Goal: Task Accomplishment & Management: Manage account settings

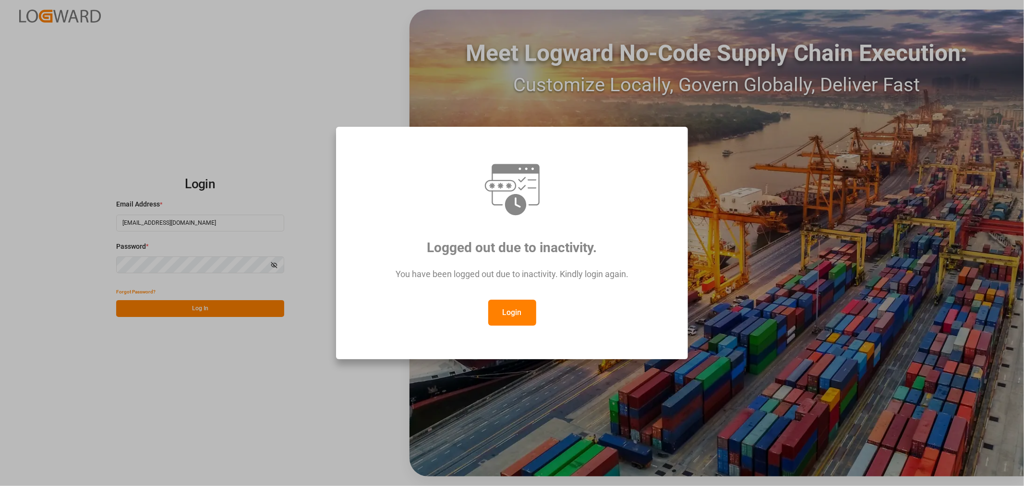
click at [496, 313] on button "Login" at bounding box center [512, 313] width 48 height 26
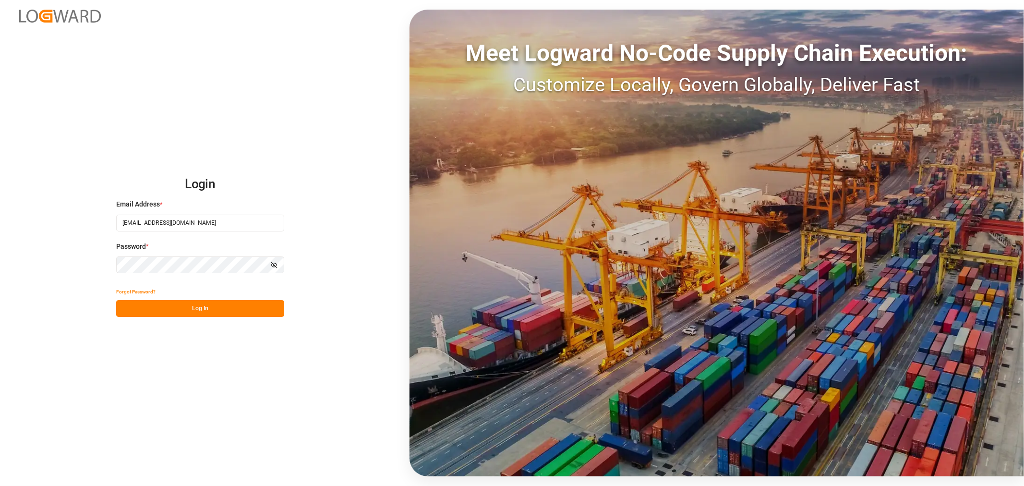
click at [191, 313] on button "Log In" at bounding box center [200, 308] width 168 height 17
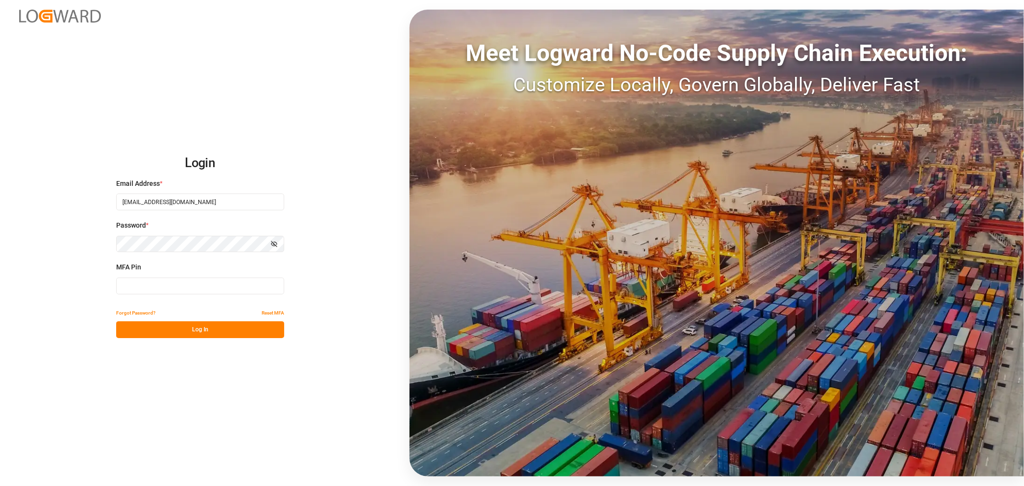
click at [231, 284] on input at bounding box center [200, 285] width 168 height 17
type input "639666"
click at [208, 328] on button "Log In" at bounding box center [200, 329] width 168 height 17
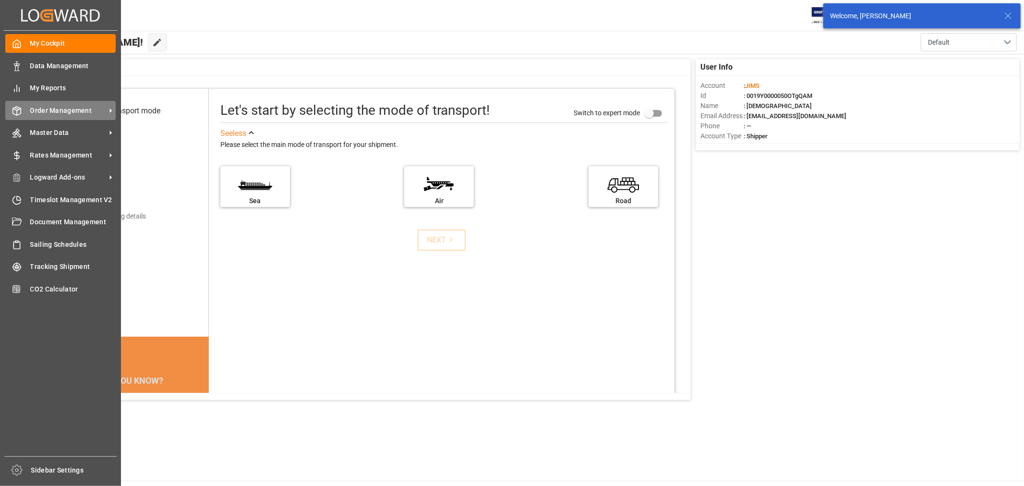
click at [53, 108] on span "Order Management" at bounding box center [68, 111] width 76 height 10
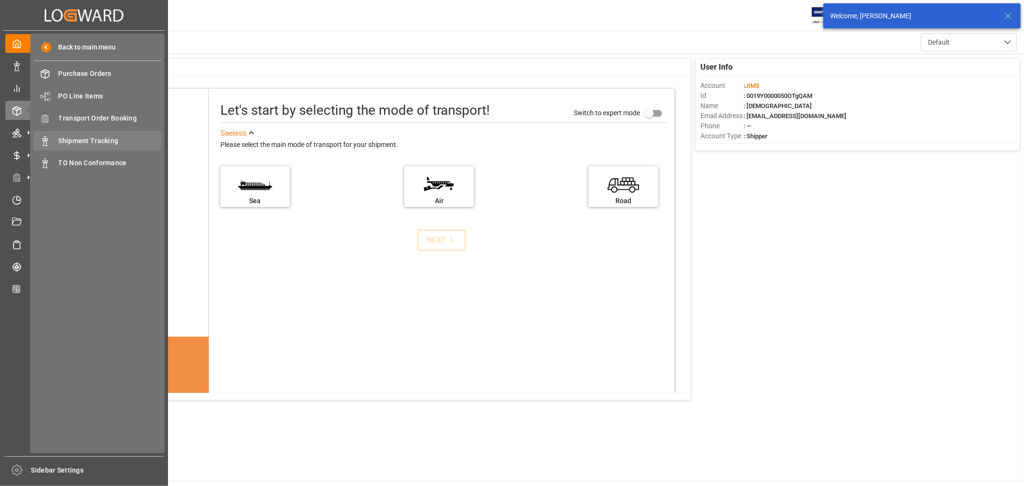
click at [78, 140] on span "Shipment Tracking" at bounding box center [110, 141] width 103 height 10
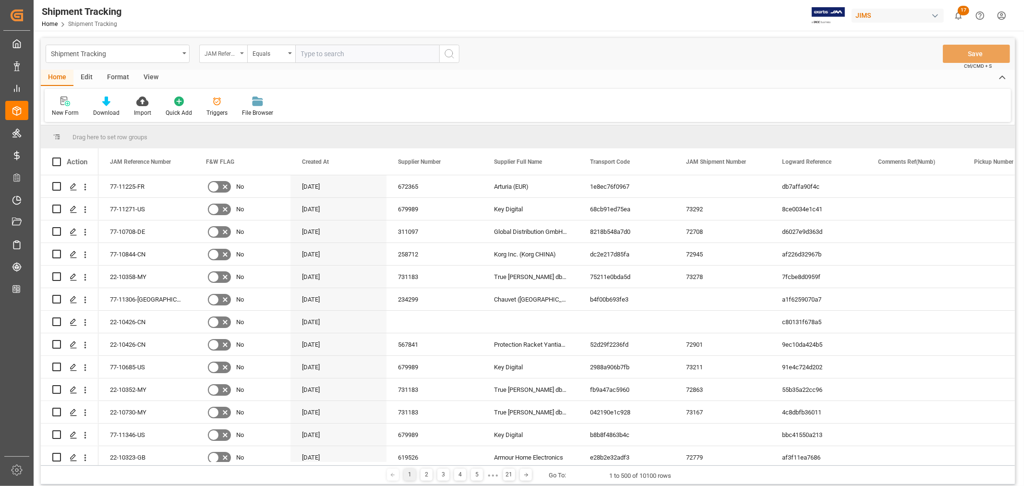
click at [243, 51] on div "JAM Reference Number" at bounding box center [223, 54] width 48 height 18
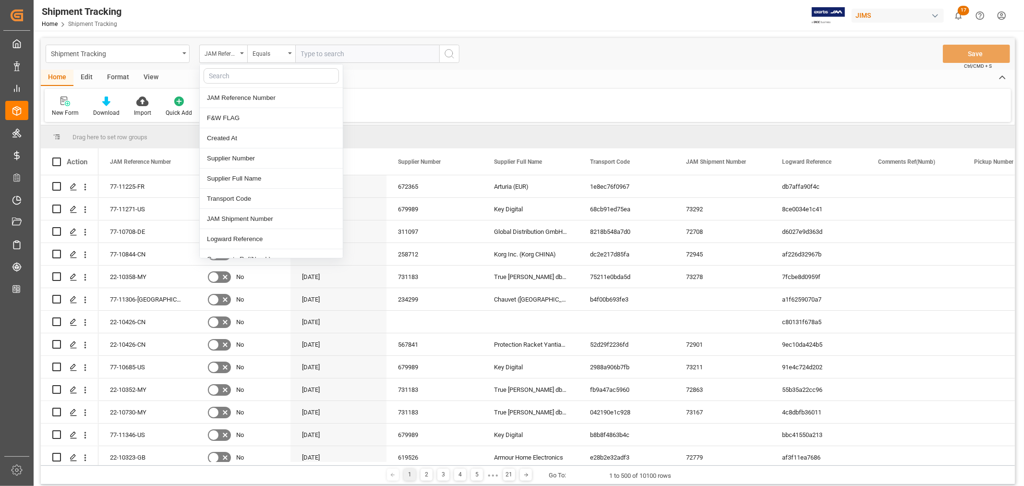
click at [236, 78] on input "text" at bounding box center [271, 75] width 135 height 15
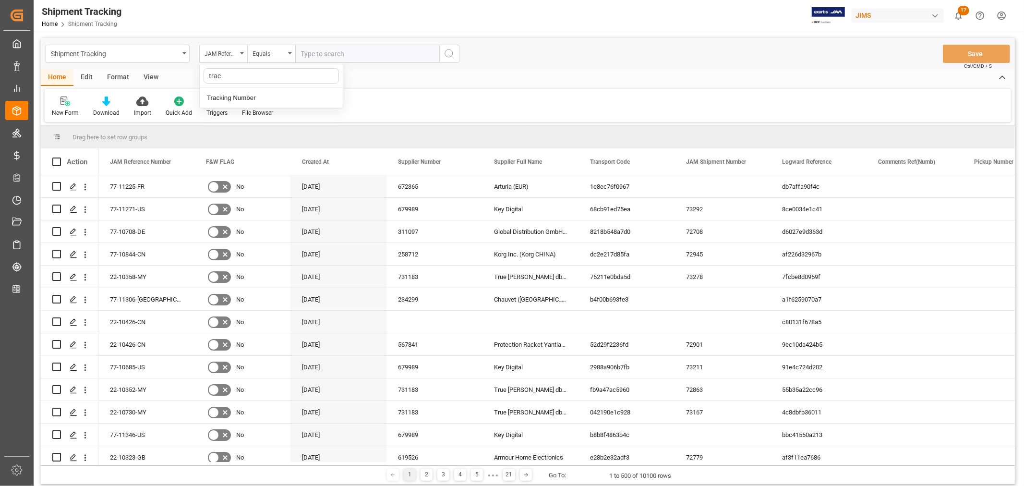
type input "track"
drag, startPoint x: 242, startPoint y: 100, endPoint x: 278, endPoint y: 72, distance: 45.5
click at [242, 100] on div "Tracking Number" at bounding box center [271, 98] width 143 height 20
click at [330, 53] on input "text" at bounding box center [367, 54] width 144 height 18
paste input "884479558720"
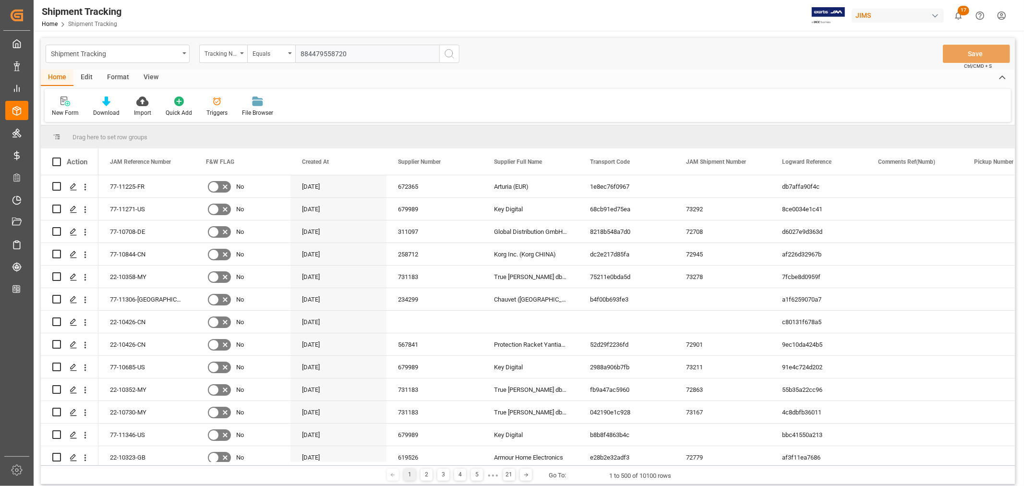
type input "884479558720"
click at [448, 52] on icon "search button" at bounding box center [450, 54] width 12 height 12
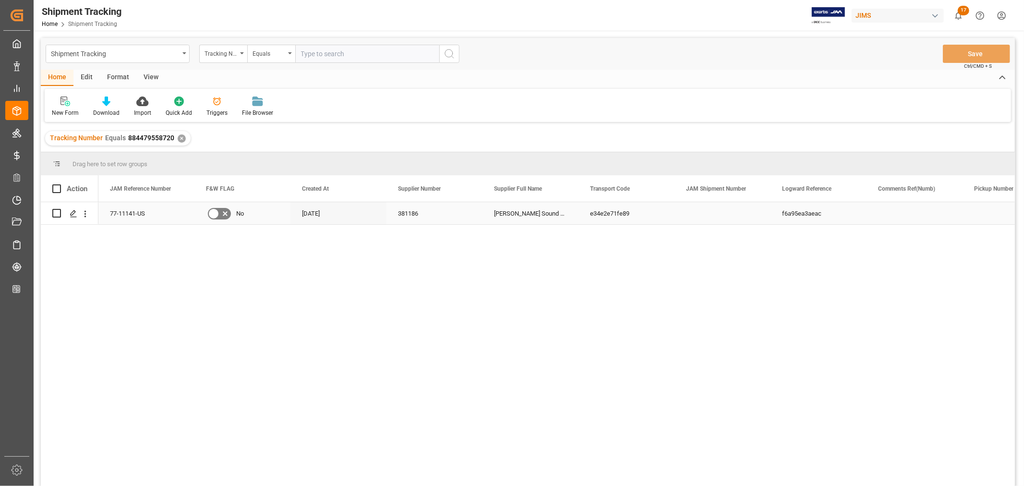
click at [766, 218] on div "Press SPACE to select this row." at bounding box center [722, 213] width 96 height 22
click at [797, 216] on div "f6a95ea3aeac" at bounding box center [818, 213] width 96 height 22
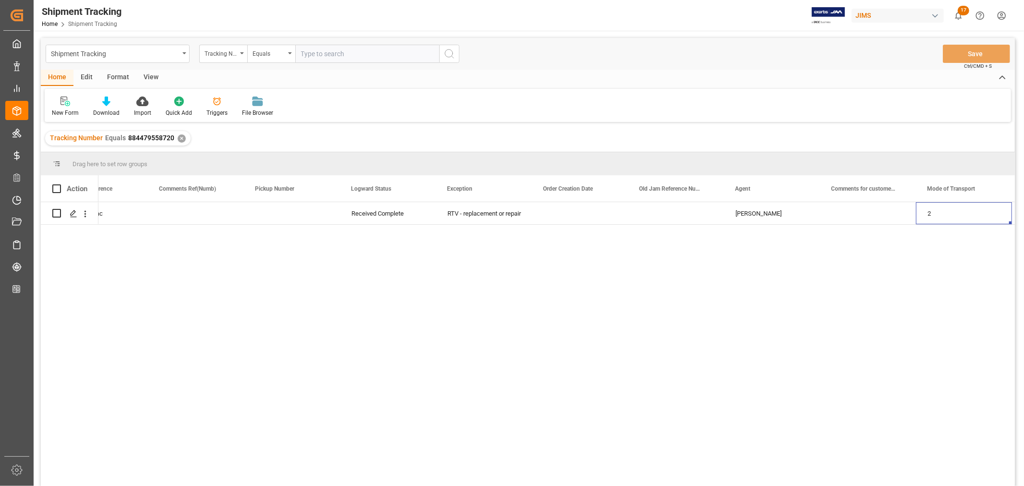
scroll to position [0, 815]
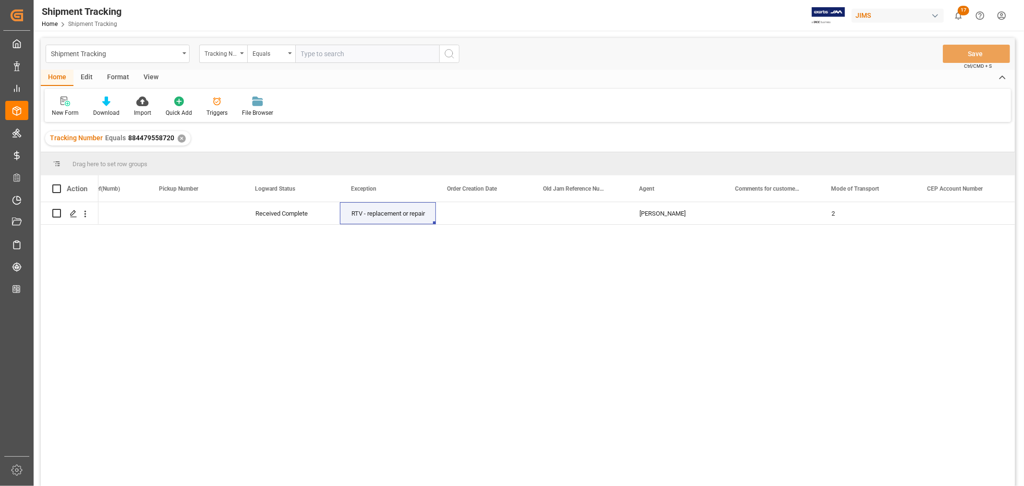
click at [343, 50] on input "text" at bounding box center [367, 54] width 144 height 18
paste input "393365823931"
type input "393365823931"
click at [180, 141] on div "✕" at bounding box center [182, 138] width 8 height 8
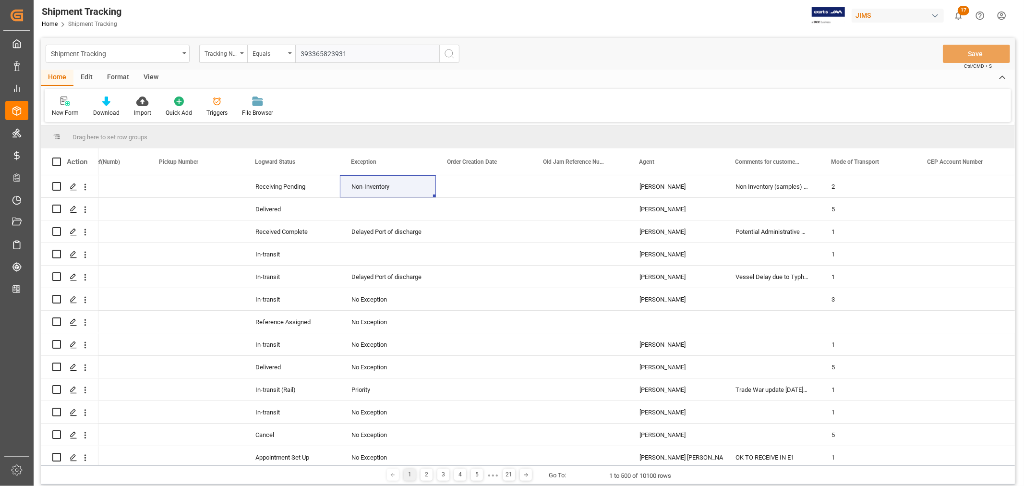
click at [448, 54] on icon "search button" at bounding box center [450, 54] width 12 height 12
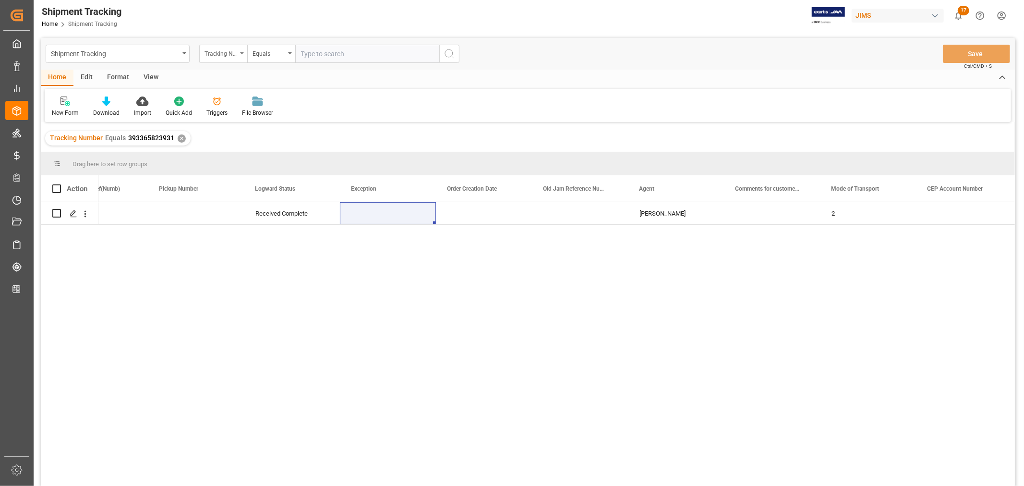
click at [244, 54] on div "Tracking Number" at bounding box center [223, 54] width 48 height 18
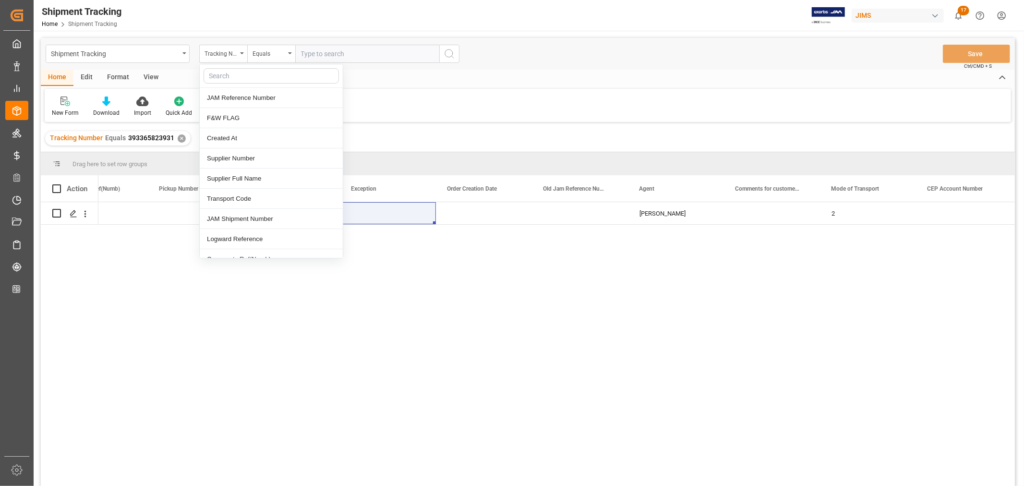
click at [229, 78] on input "text" at bounding box center [271, 75] width 135 height 15
type input "con"
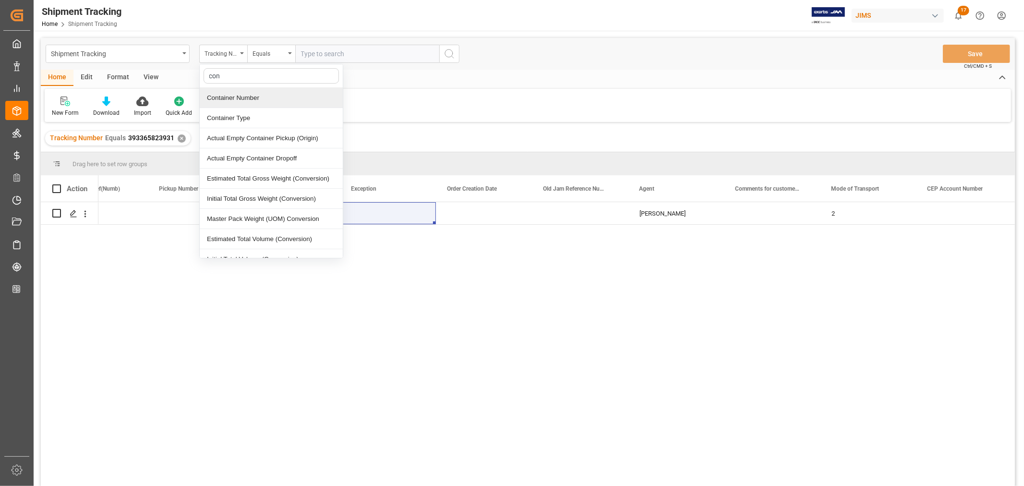
click at [226, 99] on div "Container Number" at bounding box center [271, 98] width 143 height 20
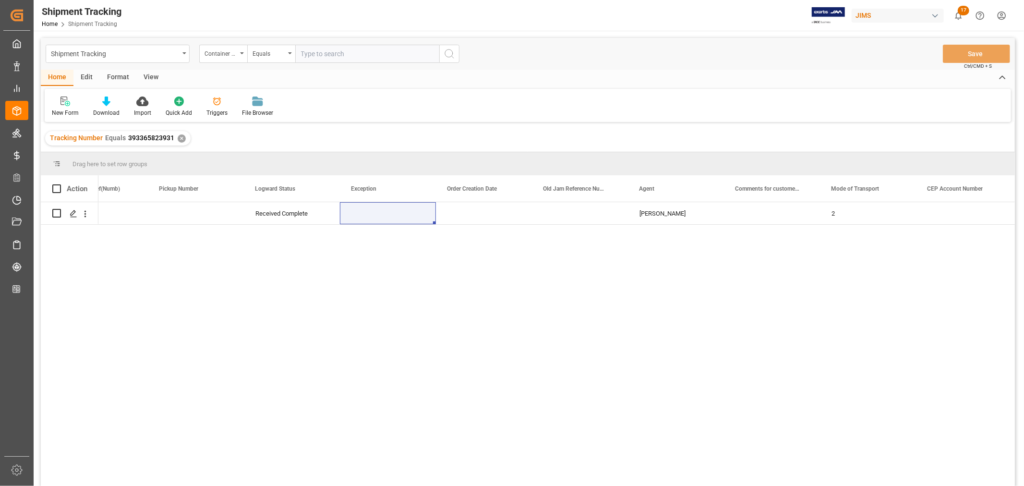
click at [180, 136] on div "✕" at bounding box center [182, 138] width 8 height 8
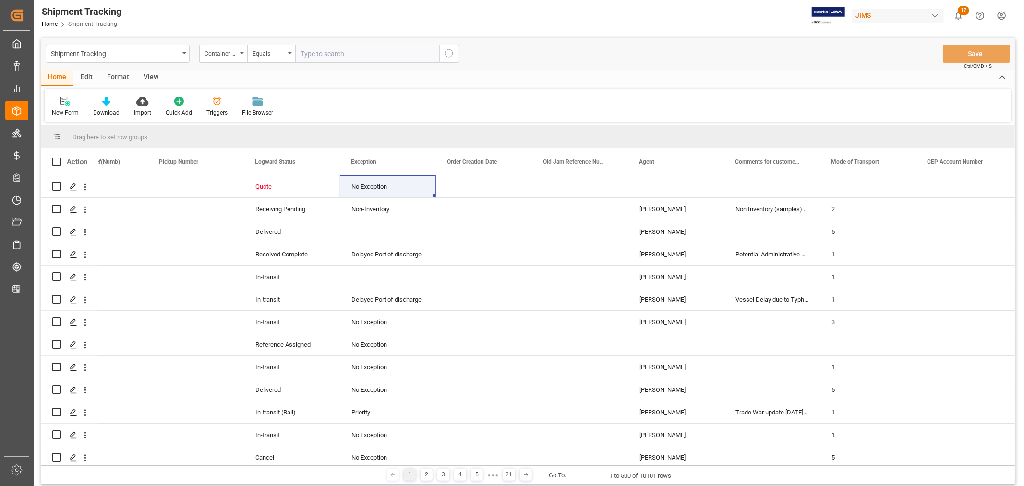
click at [333, 55] on input "text" at bounding box center [367, 54] width 144 height 18
paste input "EISU9460809"
type input "EISU9460809"
click at [448, 53] on icon "search button" at bounding box center [450, 54] width 12 height 12
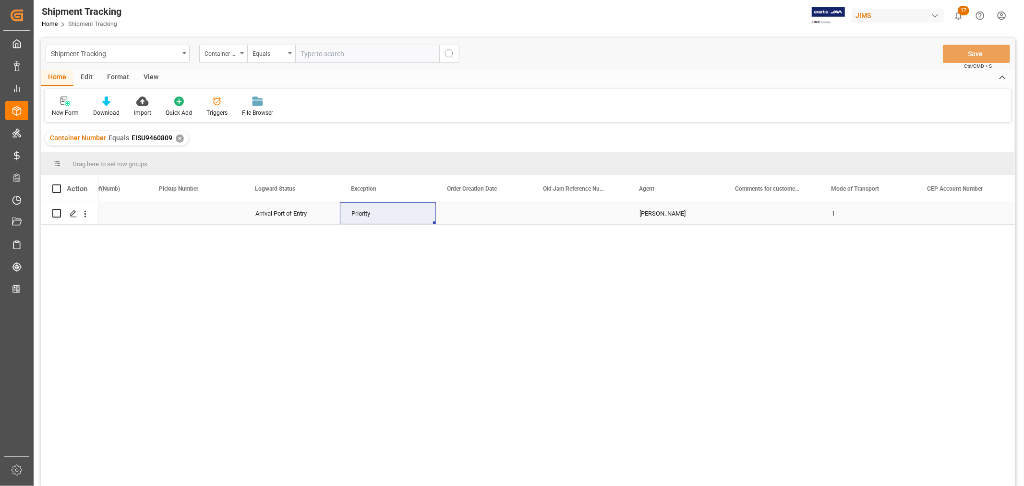
click at [277, 218] on div "Arrival Port of Entry" at bounding box center [291, 214] width 73 height 22
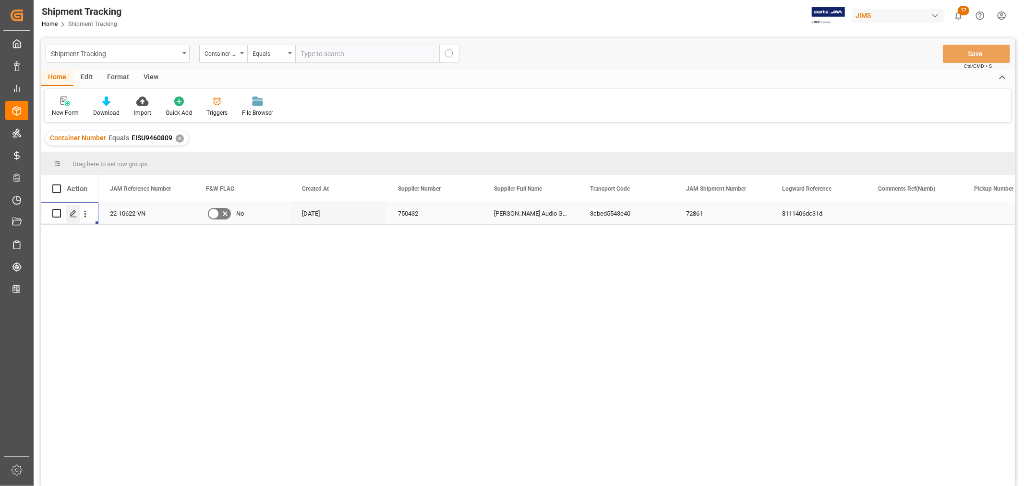
click at [75, 217] on icon "Press SPACE to select this row." at bounding box center [74, 214] width 8 height 8
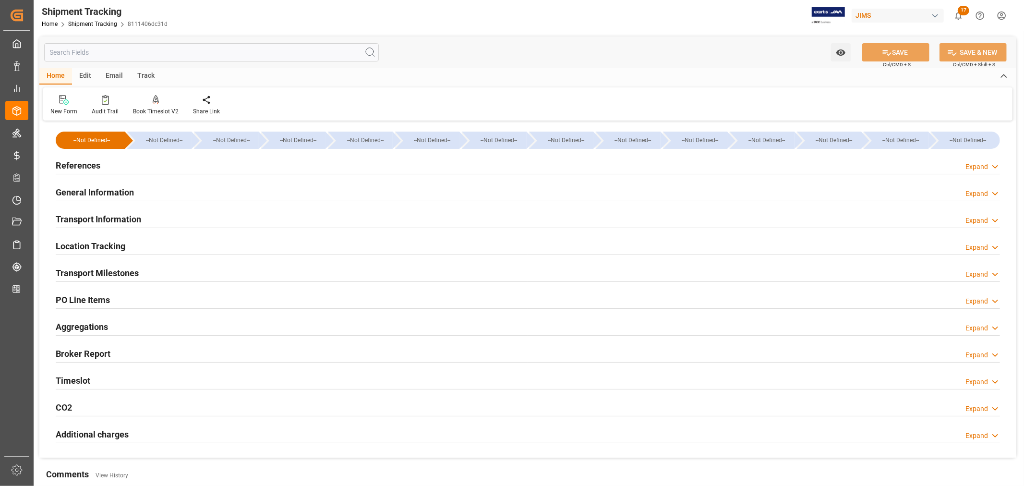
scroll to position [53, 0]
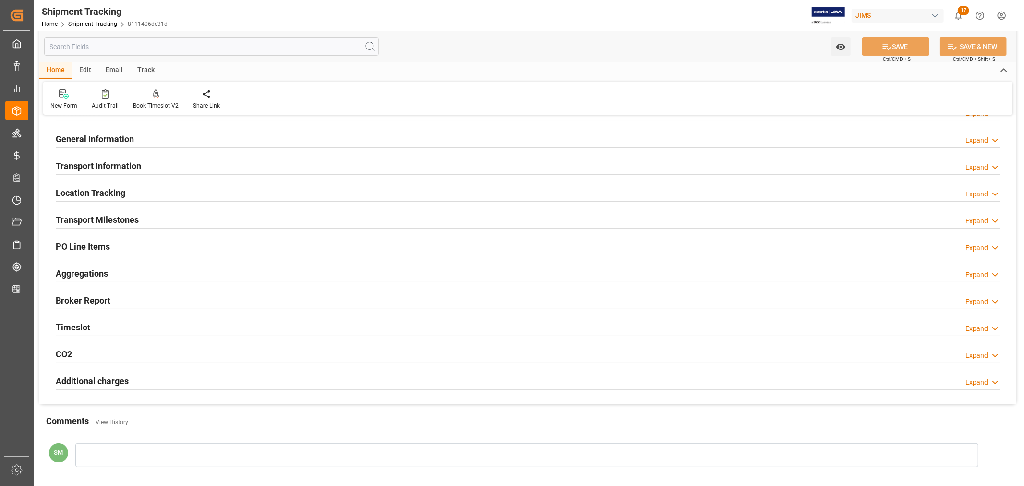
click at [106, 222] on h2 "Transport Milestones" at bounding box center [97, 219] width 83 height 13
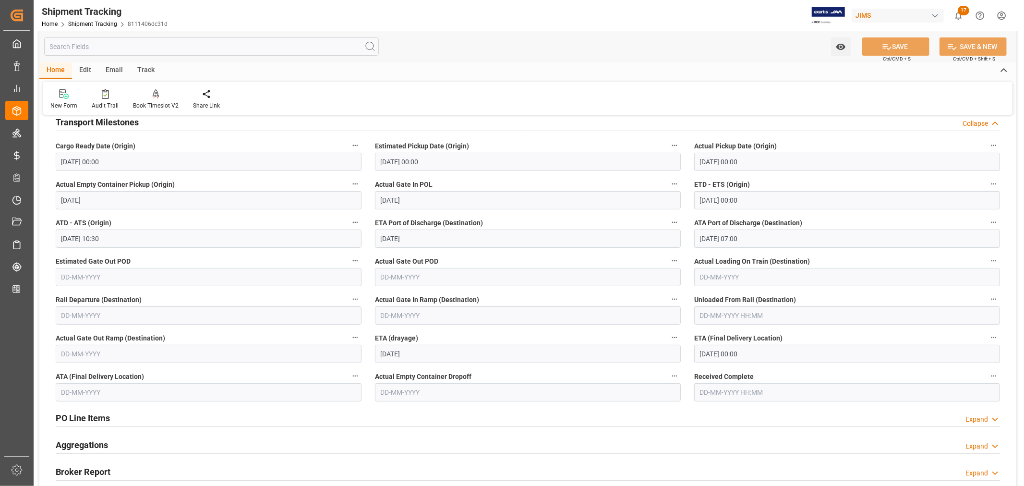
scroll to position [160, 0]
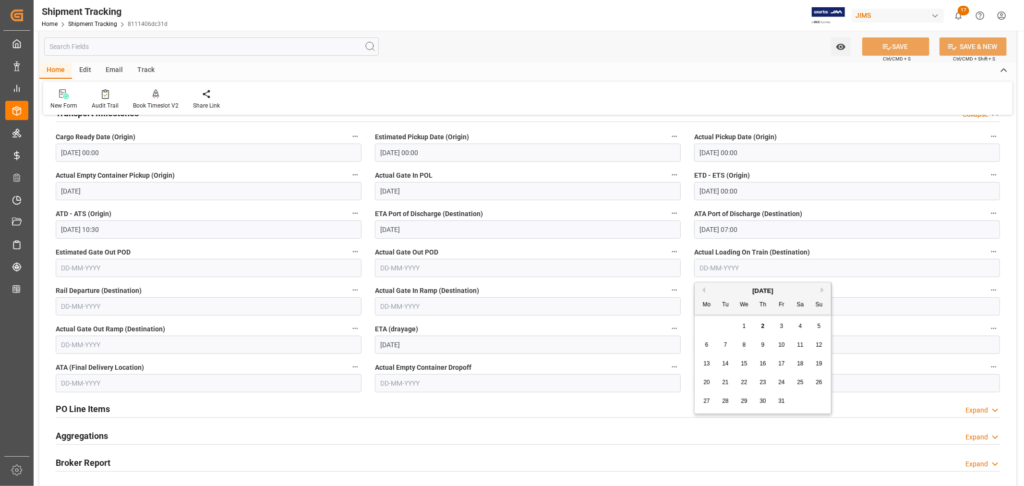
click at [718, 265] on input "text" at bounding box center [847, 268] width 306 height 18
click at [704, 290] on button "Previous Month" at bounding box center [702, 290] width 6 height 6
click at [821, 289] on button "Next Month" at bounding box center [824, 290] width 6 height 6
click at [759, 325] on div "2" at bounding box center [763, 327] width 12 height 12
type input "02-10-2025"
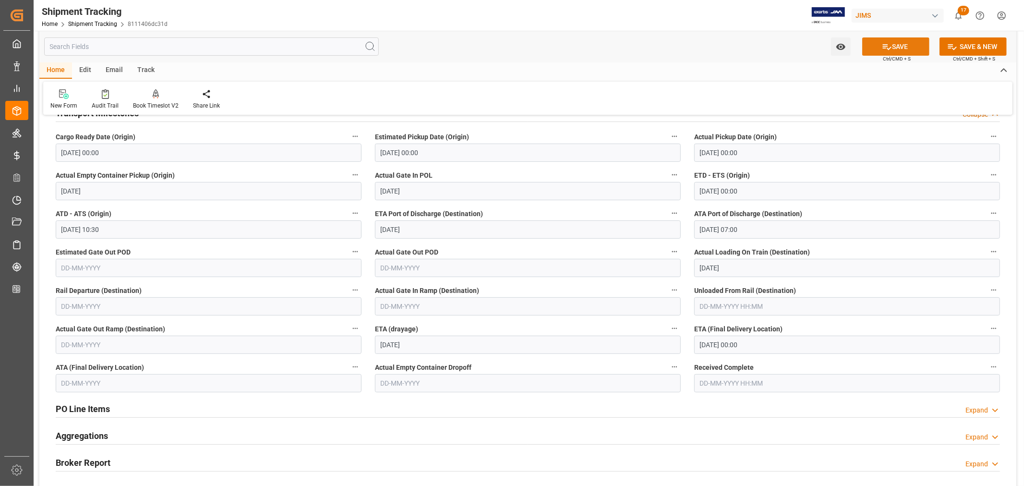
click at [887, 48] on icon at bounding box center [887, 47] width 10 height 10
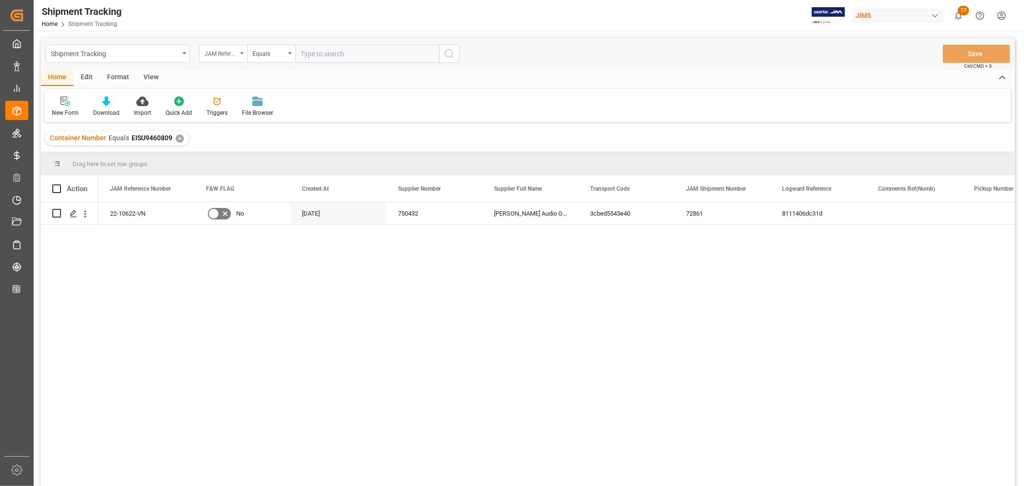
click at [241, 52] on icon "open menu" at bounding box center [242, 53] width 4 height 2
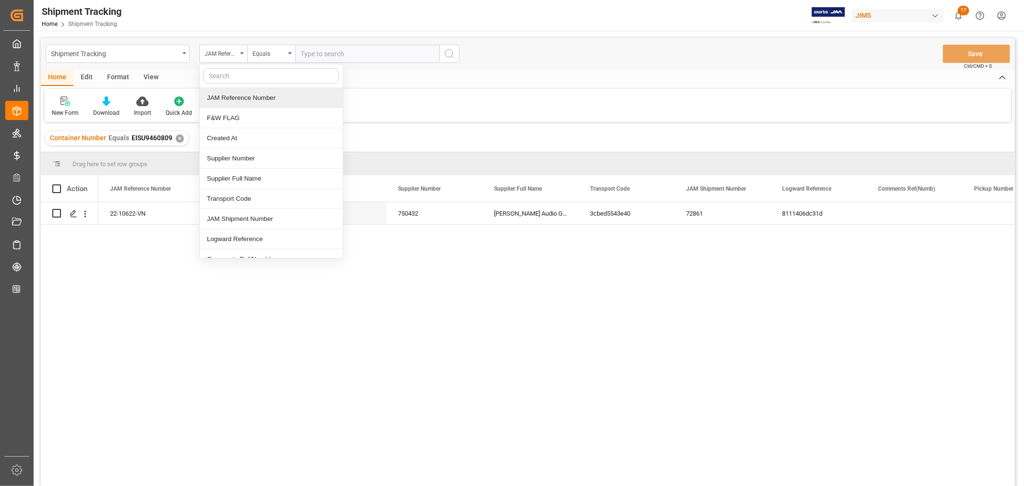
click at [233, 73] on input "text" at bounding box center [271, 75] width 135 height 15
type input "con"
click at [242, 99] on div "Container Number" at bounding box center [271, 98] width 143 height 20
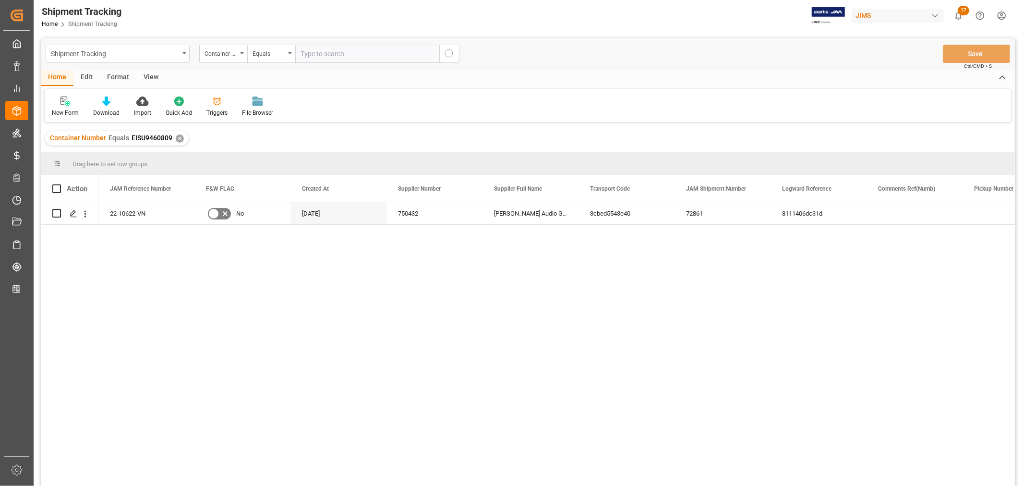
click at [328, 53] on input "text" at bounding box center [367, 54] width 144 height 18
paste input "TIIU6249058"
type input "TIIU6249058"
click at [182, 134] on div "Container Number Equals EISU9460809 ✕" at bounding box center [117, 138] width 144 height 14
click at [447, 51] on icon "search button" at bounding box center [450, 54] width 12 height 12
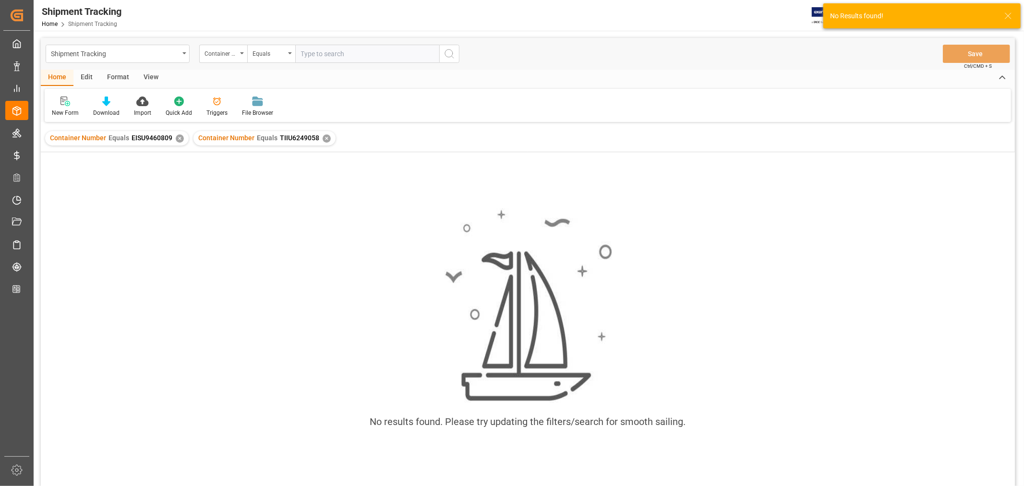
click at [178, 137] on div "✕" at bounding box center [180, 138] width 8 height 8
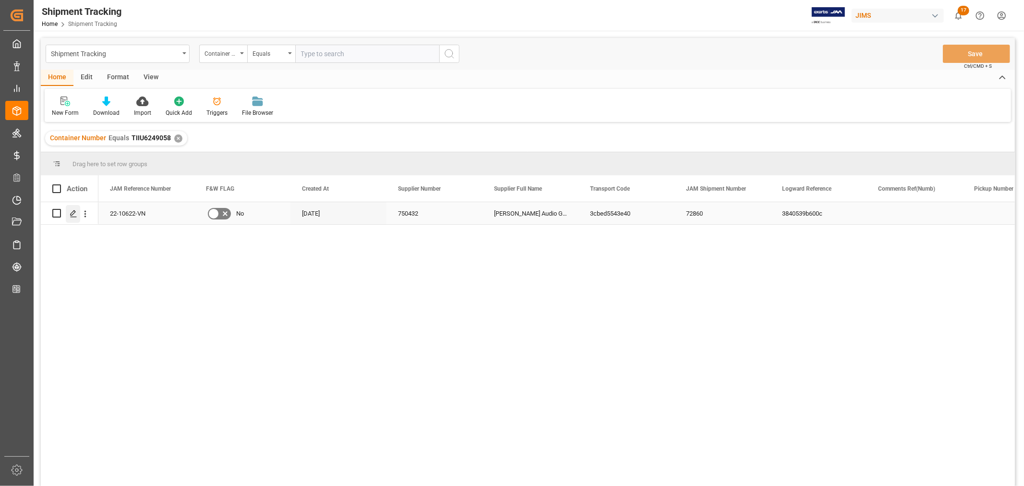
click at [72, 215] on icon "Press SPACE to select this row." at bounding box center [74, 214] width 8 height 8
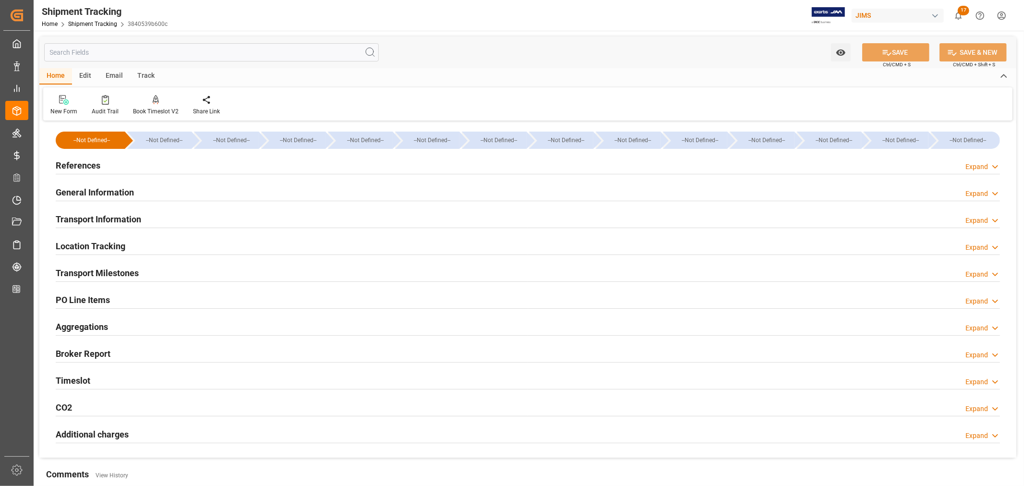
click at [116, 274] on h2 "Transport Milestones" at bounding box center [97, 272] width 83 height 13
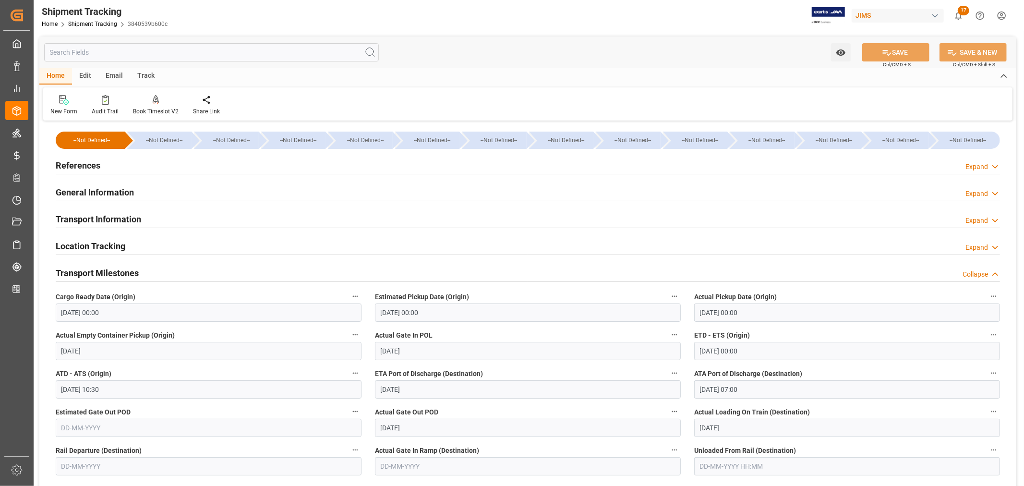
click at [131, 194] on h2 "General Information" at bounding box center [95, 192] width 78 height 13
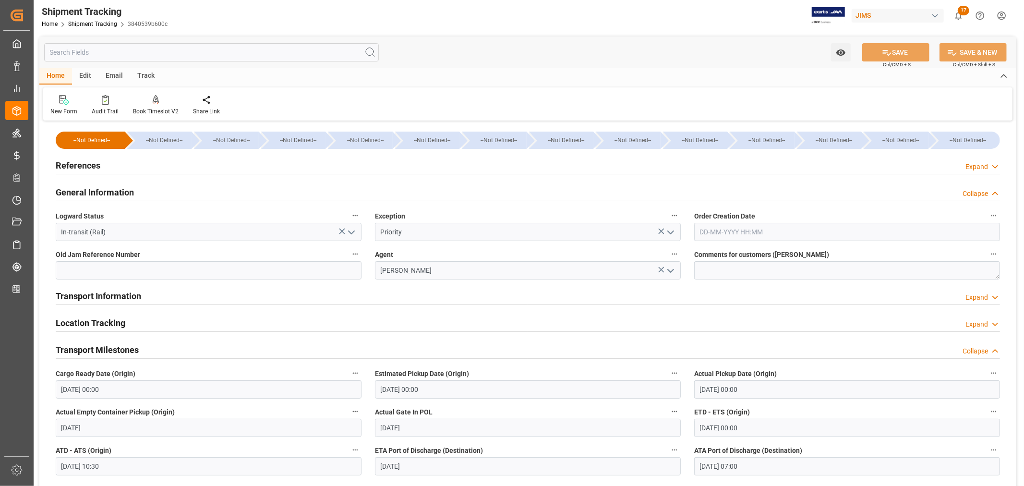
click at [132, 194] on h2 "General Information" at bounding box center [95, 192] width 78 height 13
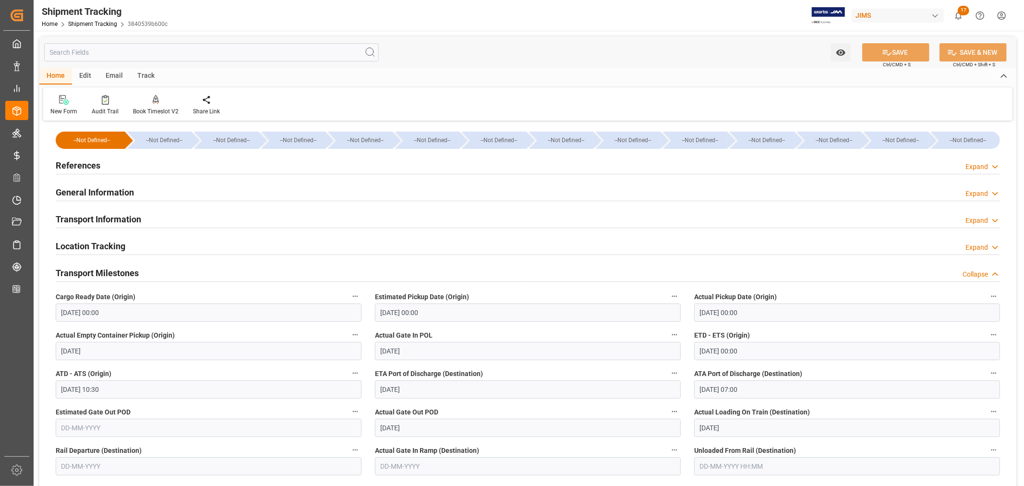
click at [97, 164] on h2 "References" at bounding box center [78, 165] width 45 height 13
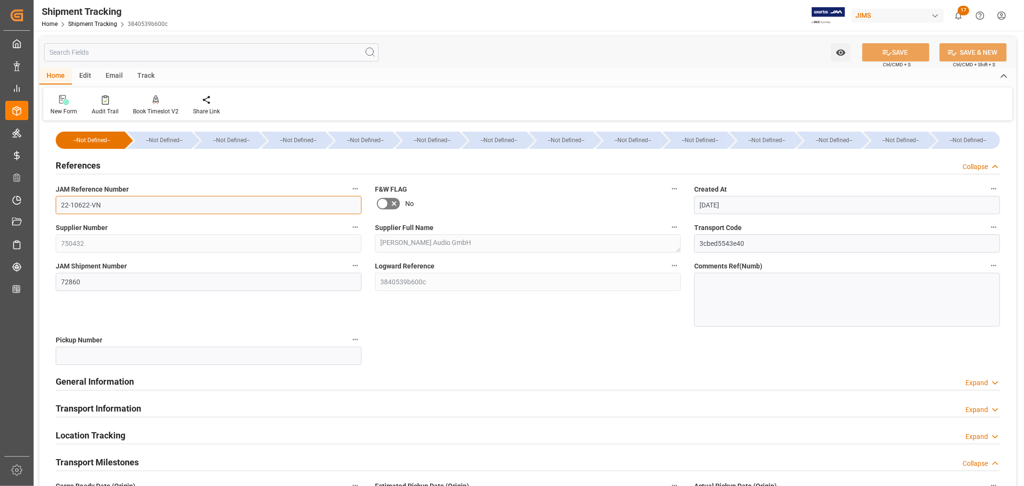
drag, startPoint x: 107, startPoint y: 204, endPoint x: 39, endPoint y: 204, distance: 67.7
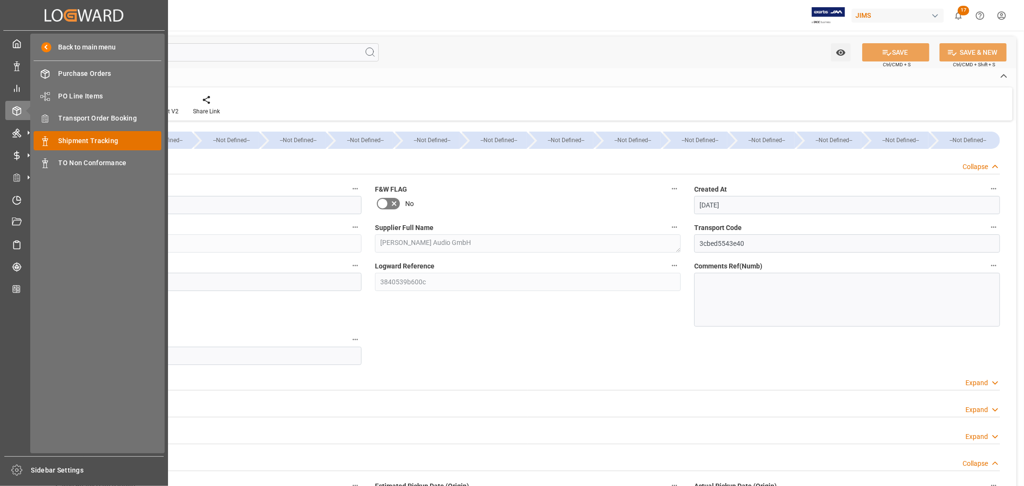
click at [84, 141] on span "Shipment Tracking" at bounding box center [110, 141] width 103 height 10
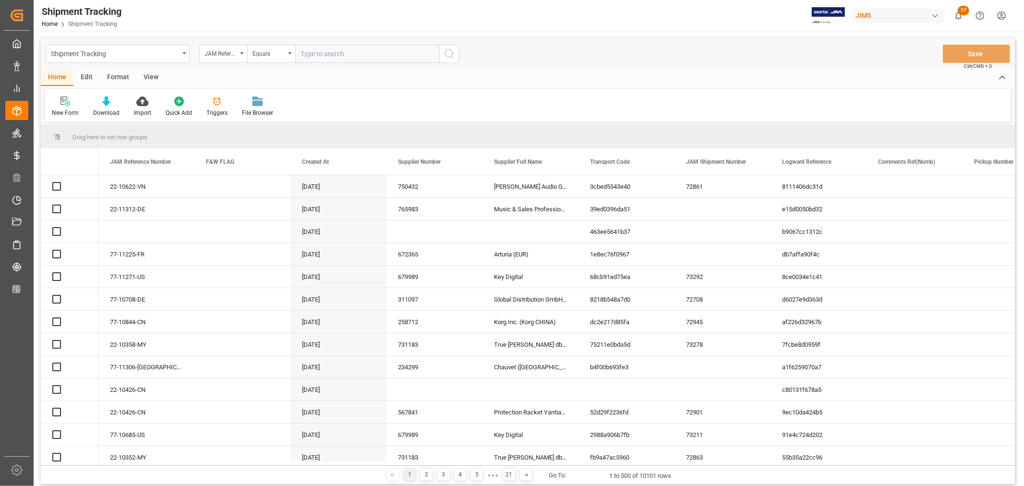
click at [325, 55] on input "text" at bounding box center [367, 54] width 144 height 18
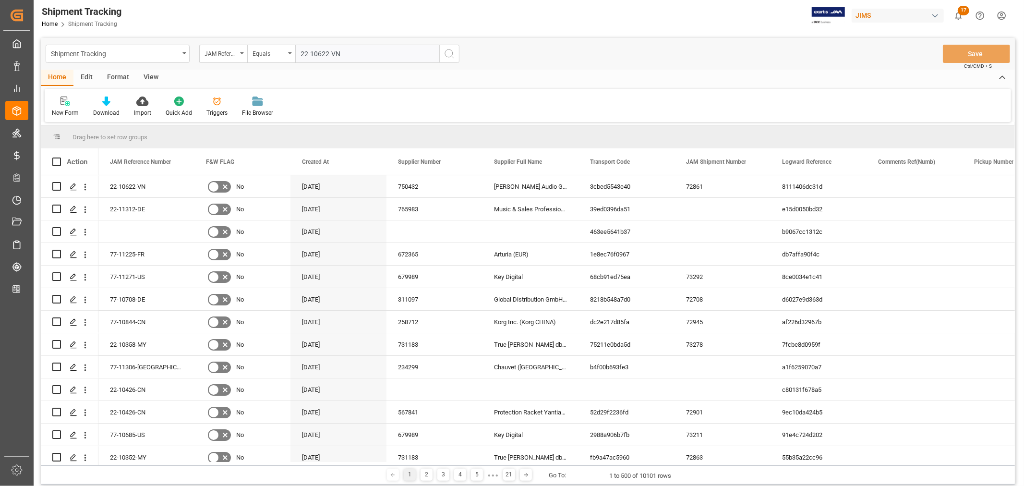
type input "22-10622-VN"
click at [446, 52] on icon "search button" at bounding box center [450, 54] width 12 height 12
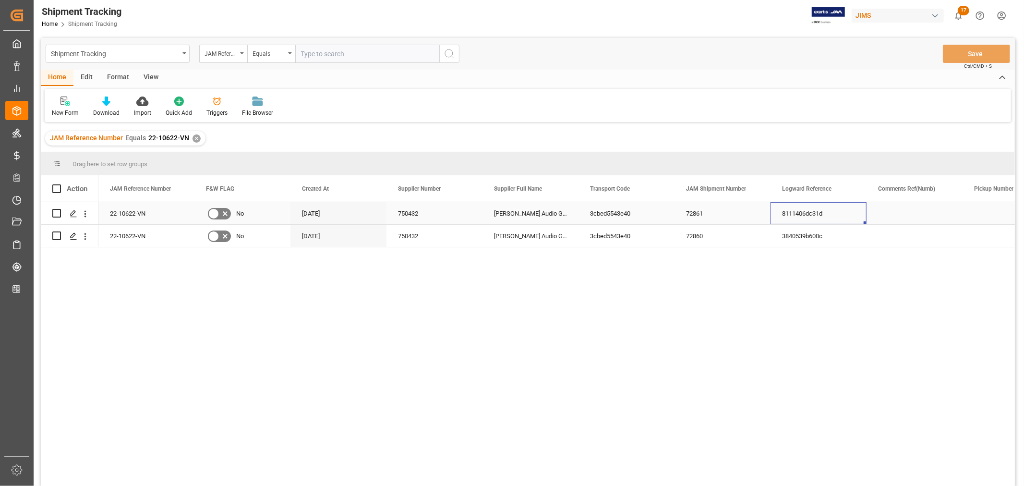
click at [804, 211] on div "8111406dc31d" at bounding box center [818, 213] width 96 height 22
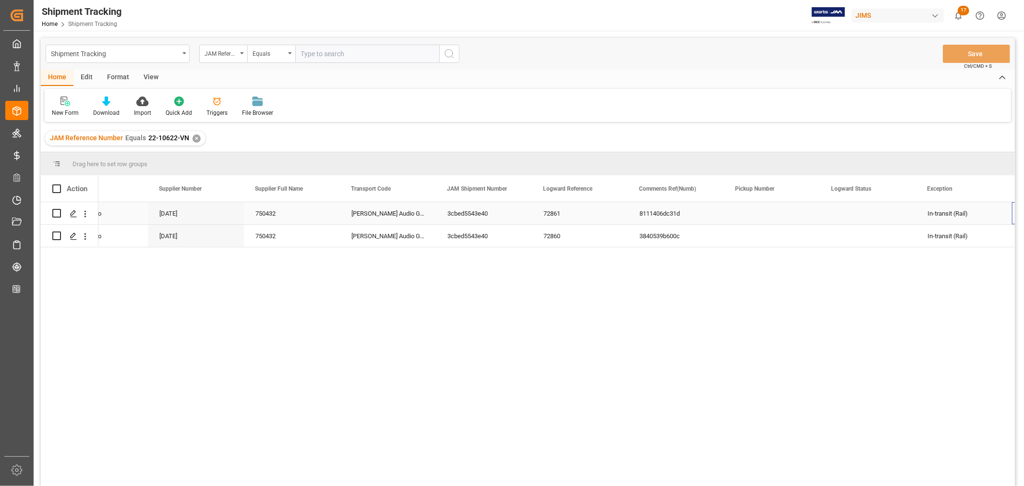
scroll to position [0, 239]
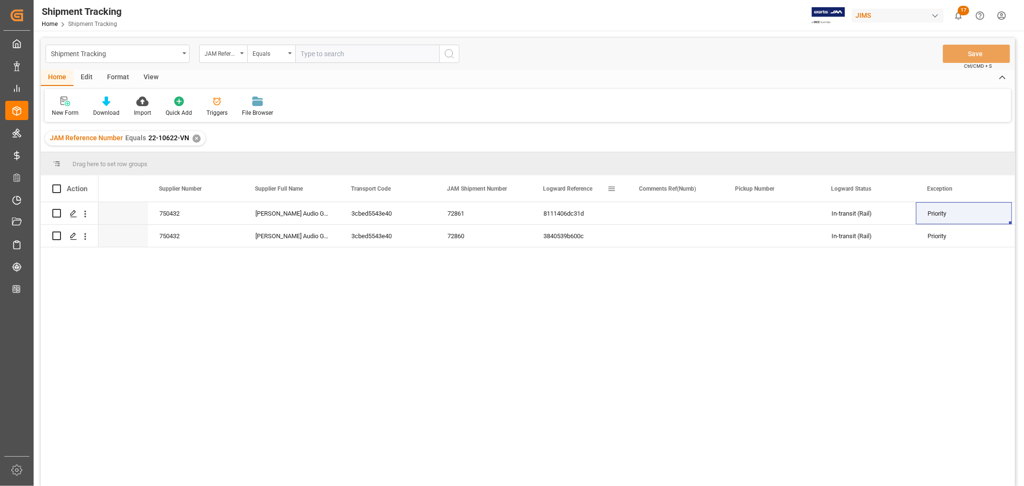
click at [610, 189] on span at bounding box center [611, 188] width 9 height 9
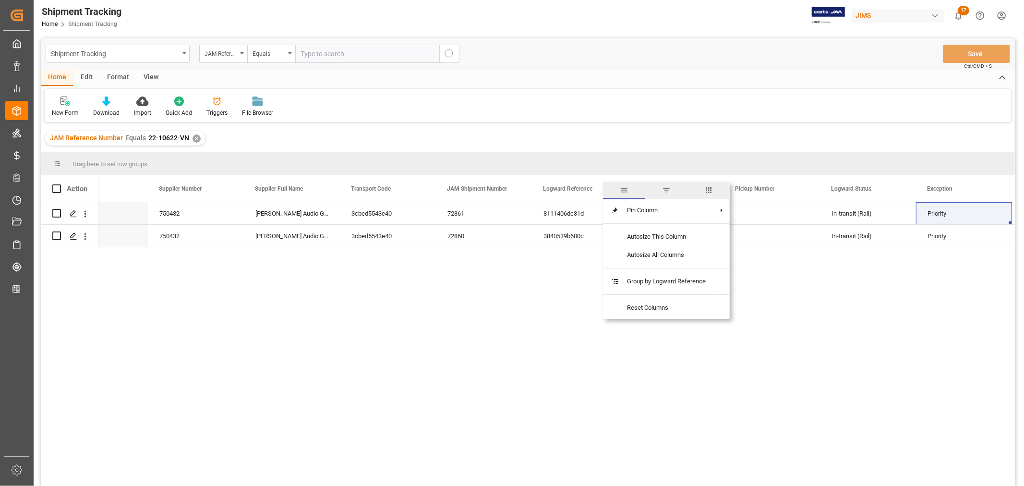
click at [709, 188] on span "columns" at bounding box center [708, 190] width 9 height 9
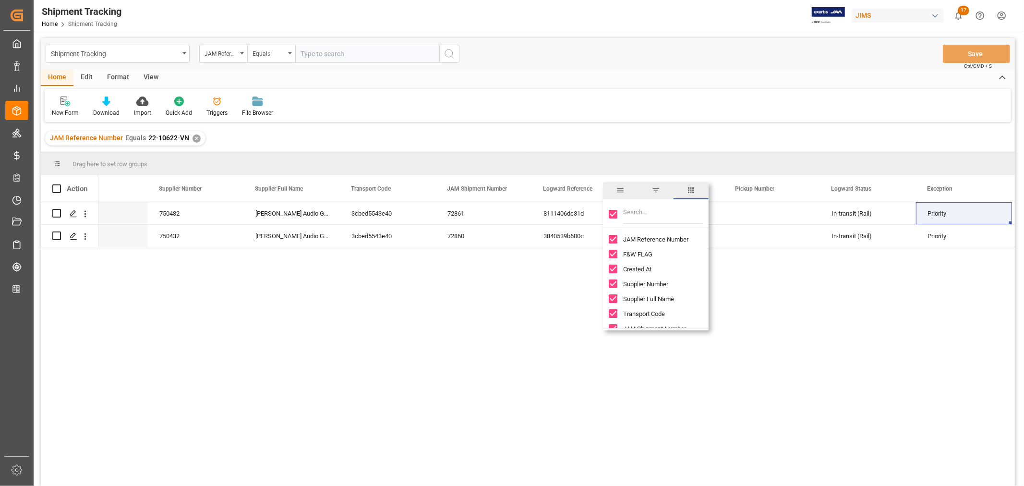
click at [616, 213] on input "Toggle Select All Columns" at bounding box center [613, 214] width 9 height 9
checkbox input "false"
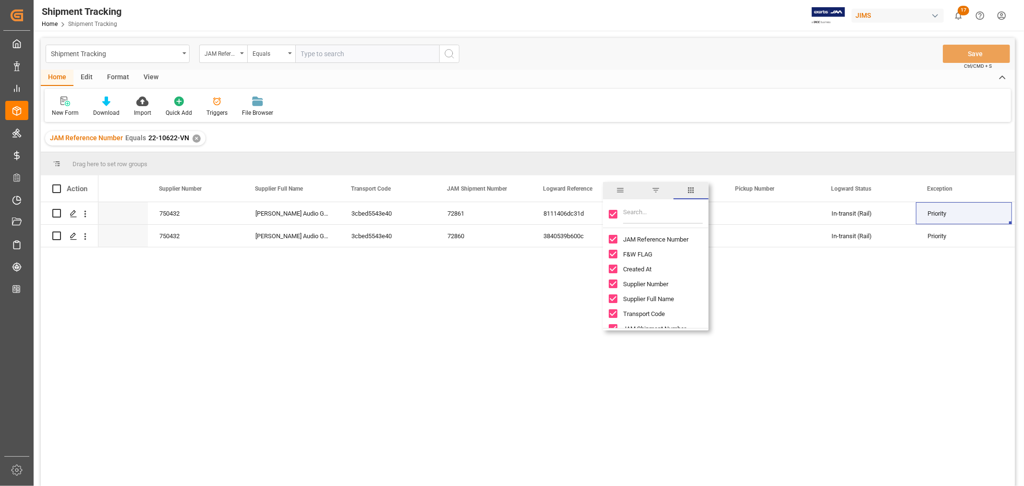
checkbox input "false"
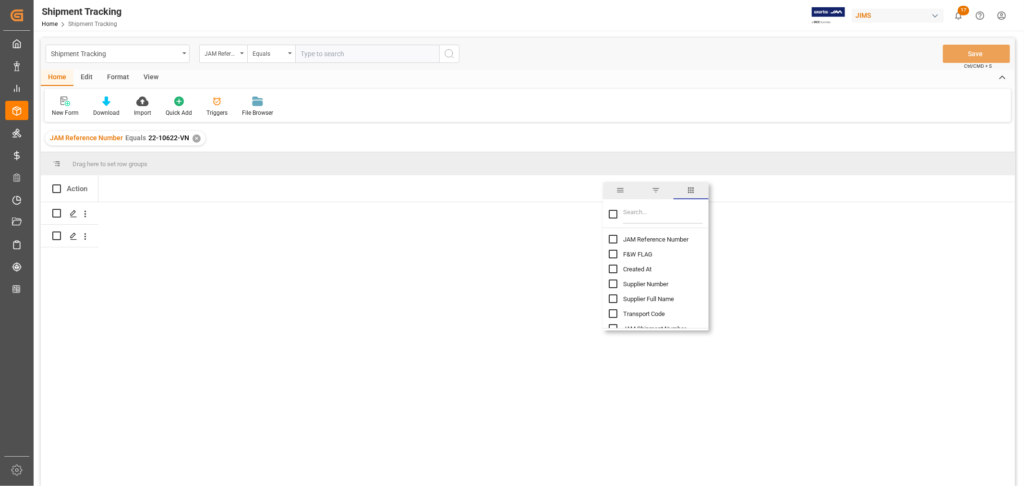
scroll to position [0, 0]
click at [615, 237] on input "JAM Reference Number column toggle visibility (hidden)" at bounding box center [613, 239] width 9 height 9
checkbox input "true"
checkbox input "false"
click at [653, 213] on input "Filter Columns Input" at bounding box center [663, 213] width 80 height 19
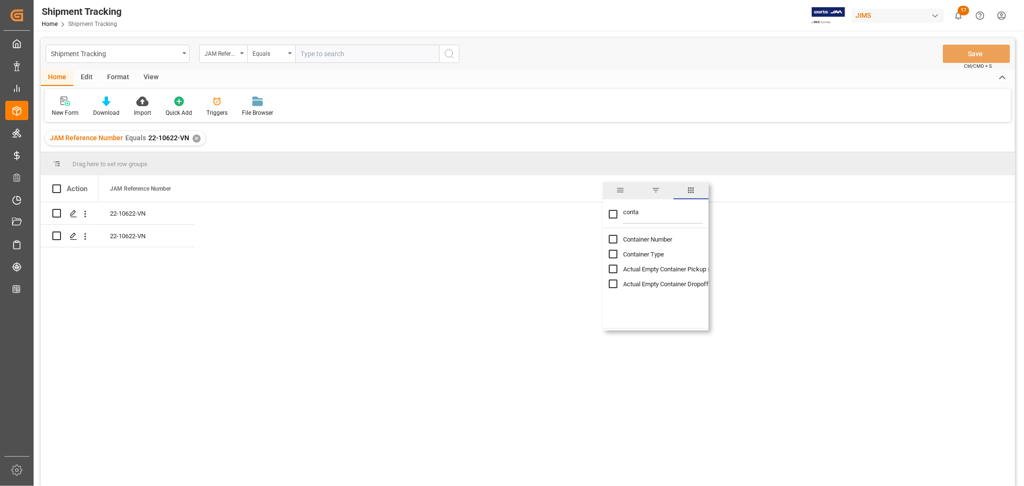
type input "conta"
click at [613, 238] on input "Container Number column toggle visibility (hidden)" at bounding box center [613, 239] width 9 height 9
checkbox input "true"
checkbox input "false"
click at [274, 188] on span at bounding box center [274, 188] width 9 height 9
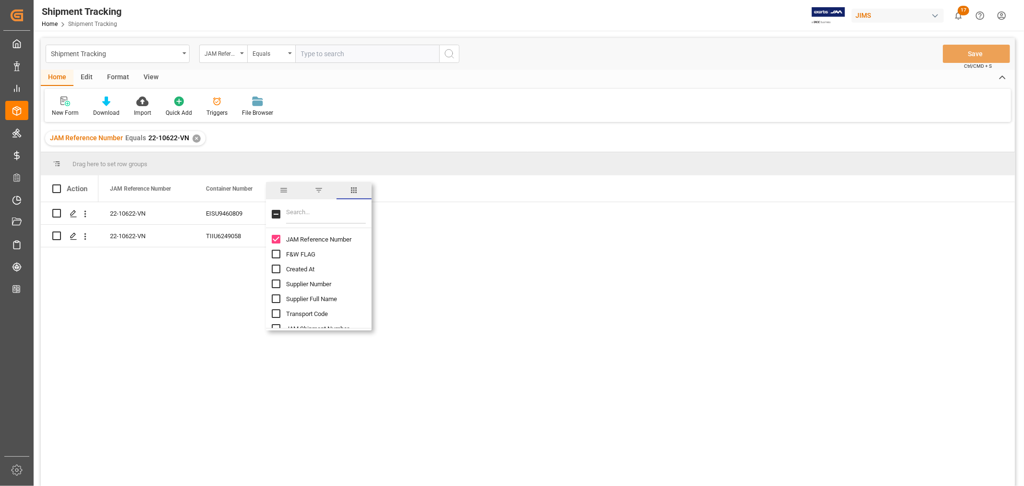
click at [304, 213] on input "Filter Columns Input" at bounding box center [326, 213] width 80 height 19
type input "eta"
click at [277, 268] on input "ETA (Final Delivery Location) column toggle visibility (hidden)" at bounding box center [276, 269] width 9 height 9
checkbox input "true"
checkbox input "false"
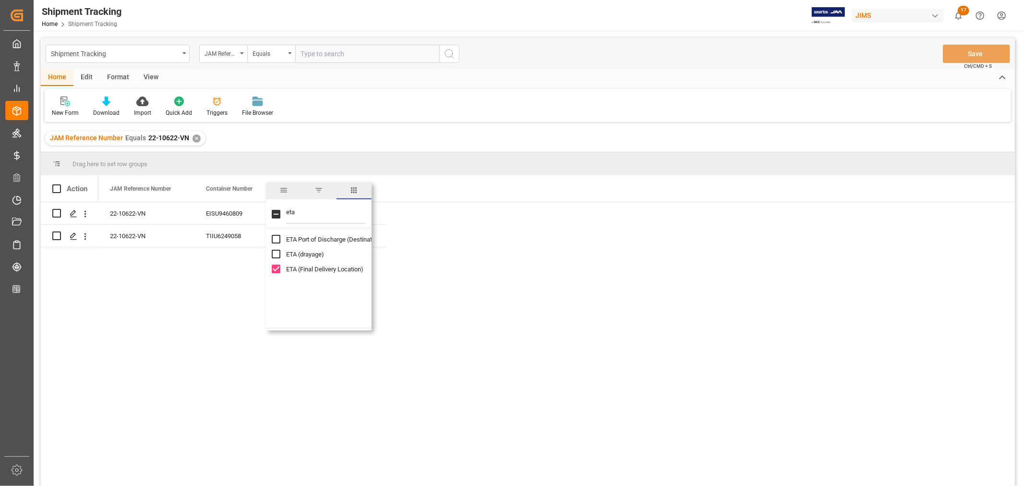
click at [492, 96] on div "New Form Download Import Quick Add Triggers File Browser" at bounding box center [528, 105] width 966 height 33
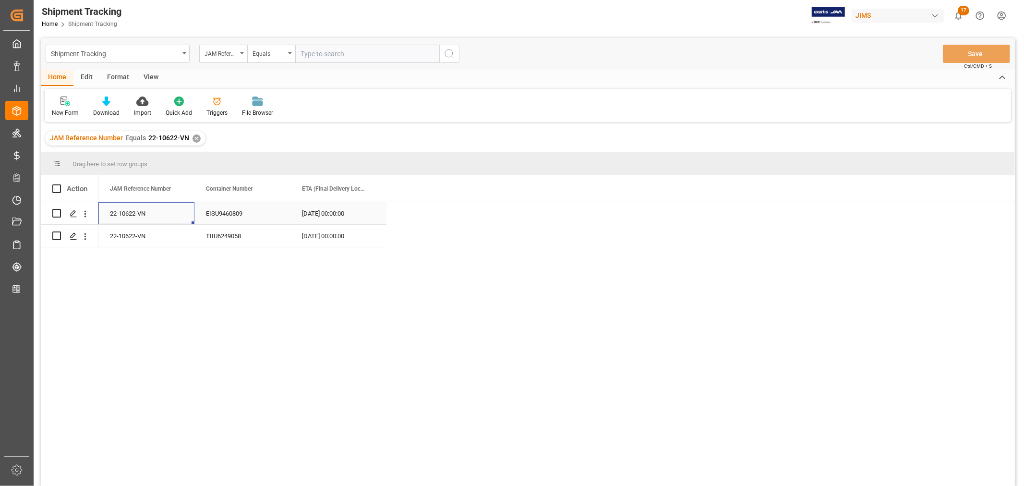
click at [130, 213] on div "22-10622-VN" at bounding box center [146, 213] width 96 height 22
click at [324, 56] on input "text" at bounding box center [367, 54] width 144 height 18
paste input "77-10708-DE"
type input "77-10708-DE"
click at [195, 137] on div "✕" at bounding box center [196, 138] width 8 height 8
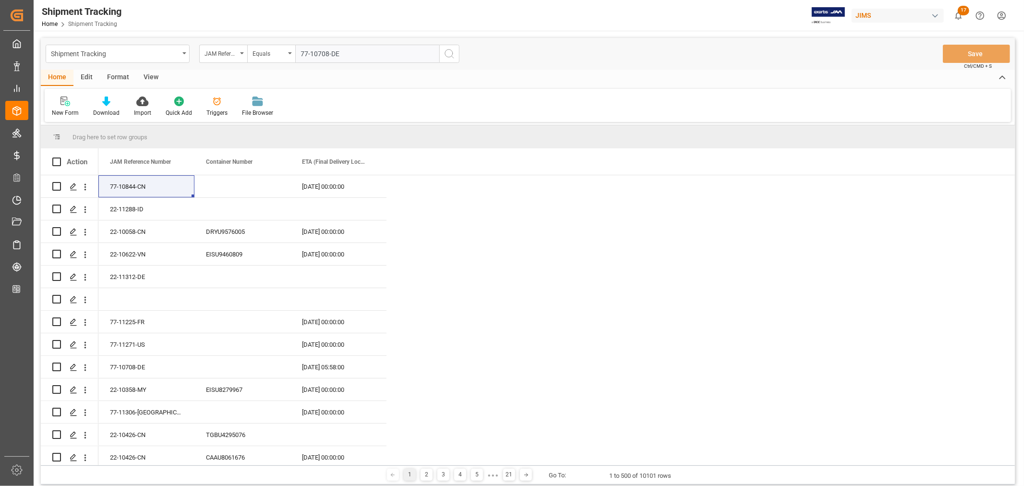
click at [449, 54] on icon "search button" at bounding box center [450, 54] width 12 height 12
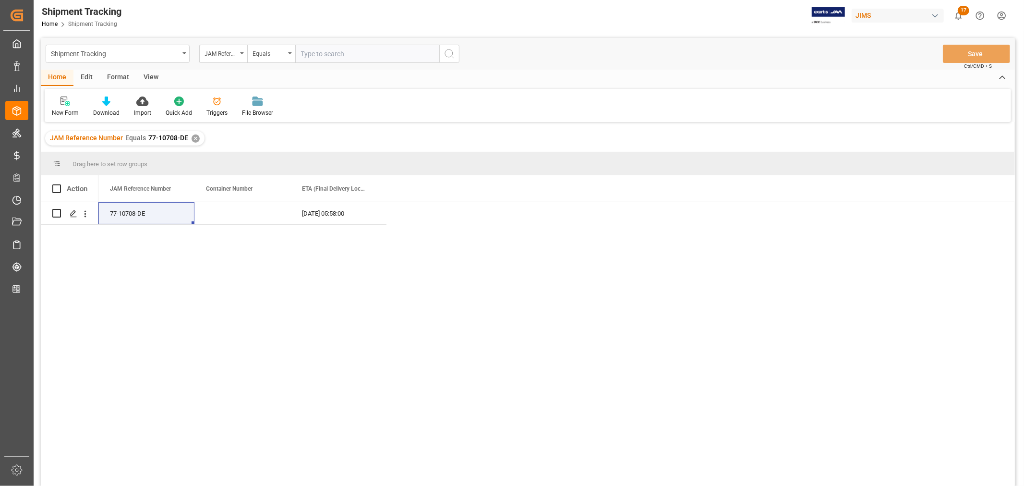
click at [325, 58] on input "text" at bounding box center [367, 54] width 144 height 18
paste input "22-11288-ID"
type input "22-11288-ID"
click at [448, 53] on icon "search button" at bounding box center [450, 54] width 12 height 12
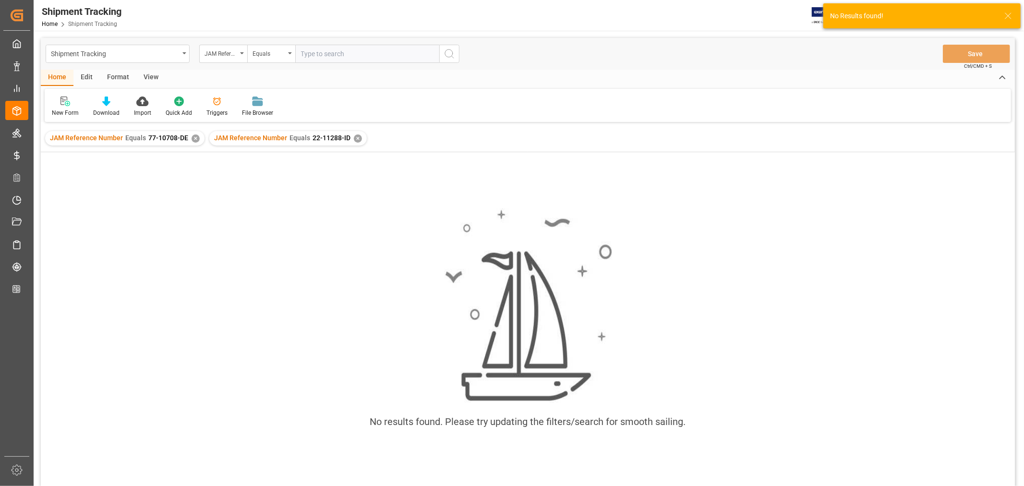
click at [193, 138] on div "✕" at bounding box center [196, 138] width 8 height 8
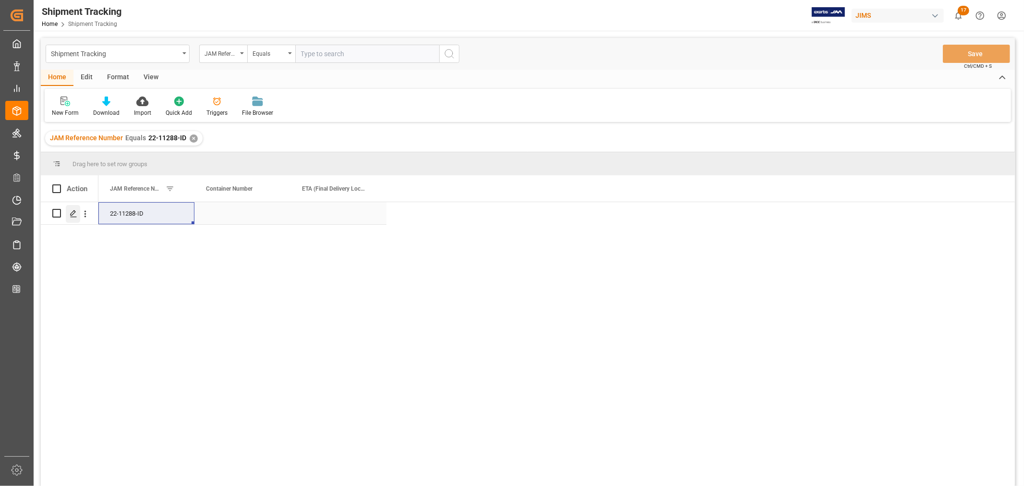
click at [70, 214] on icon "Press SPACE to select this row." at bounding box center [74, 214] width 8 height 8
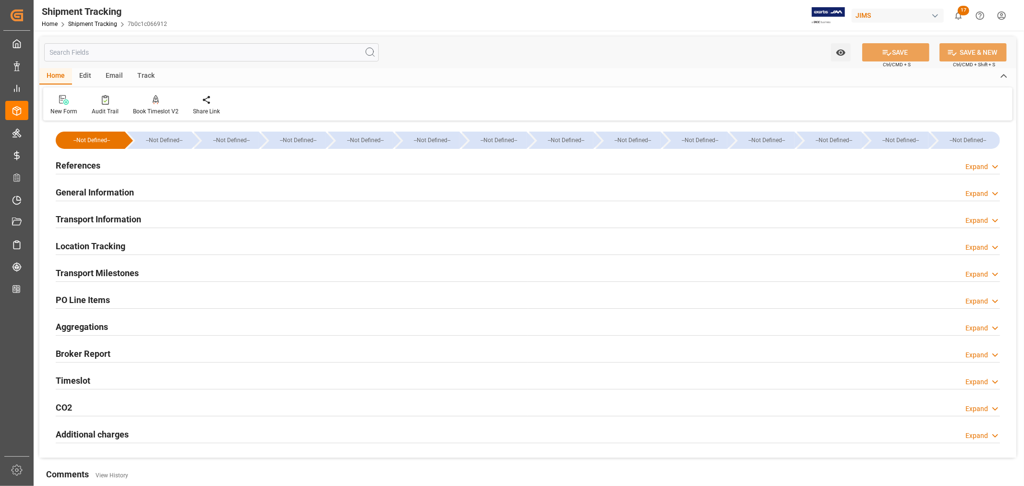
type input "29-09-2025"
click at [98, 164] on h2 "References" at bounding box center [78, 165] width 45 height 13
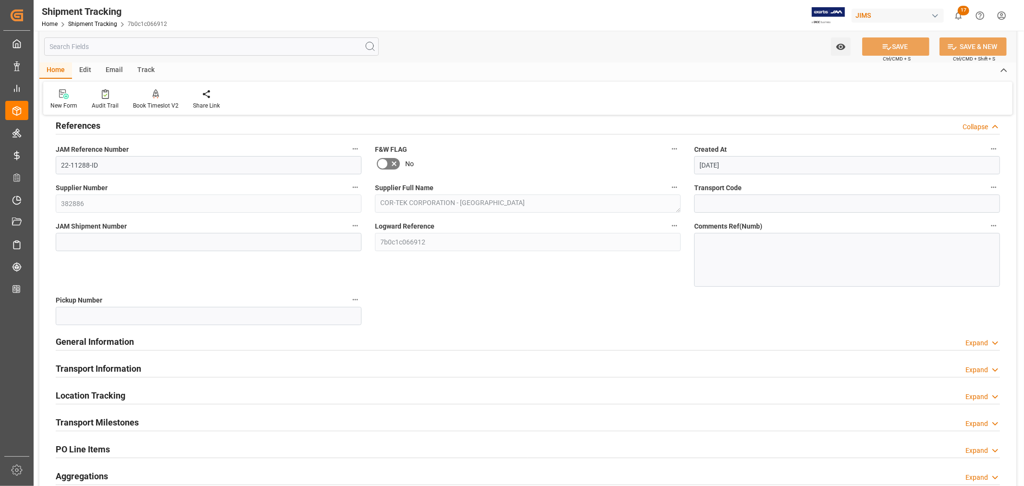
scroll to position [107, 0]
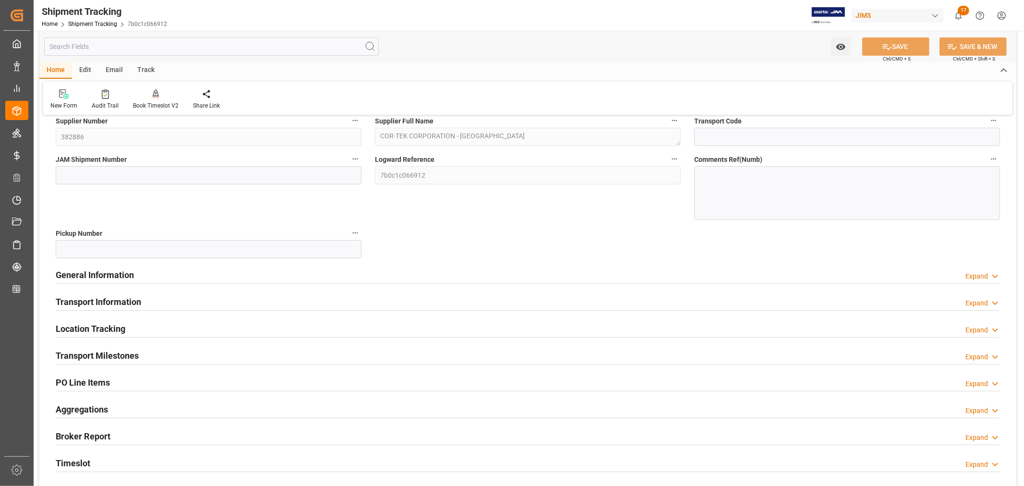
click at [113, 277] on h2 "General Information" at bounding box center [95, 274] width 78 height 13
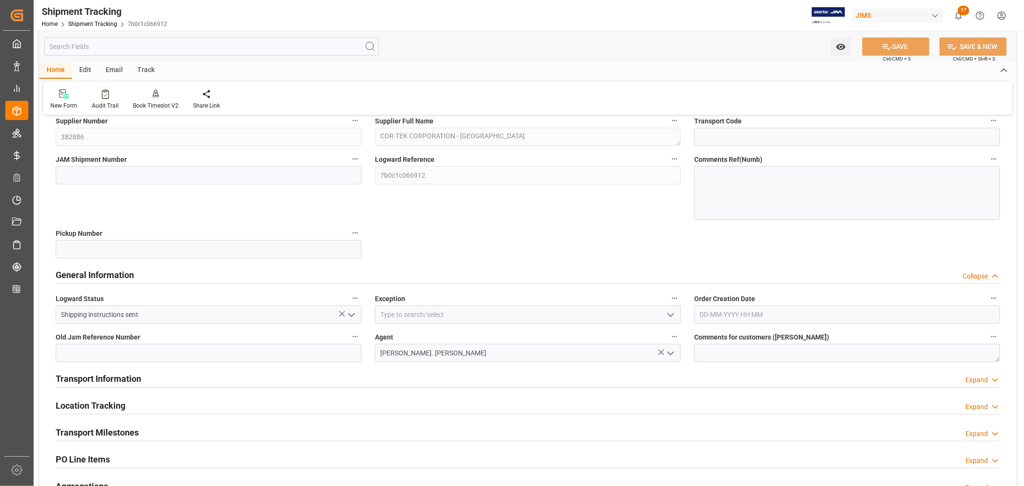
scroll to position [0, 0]
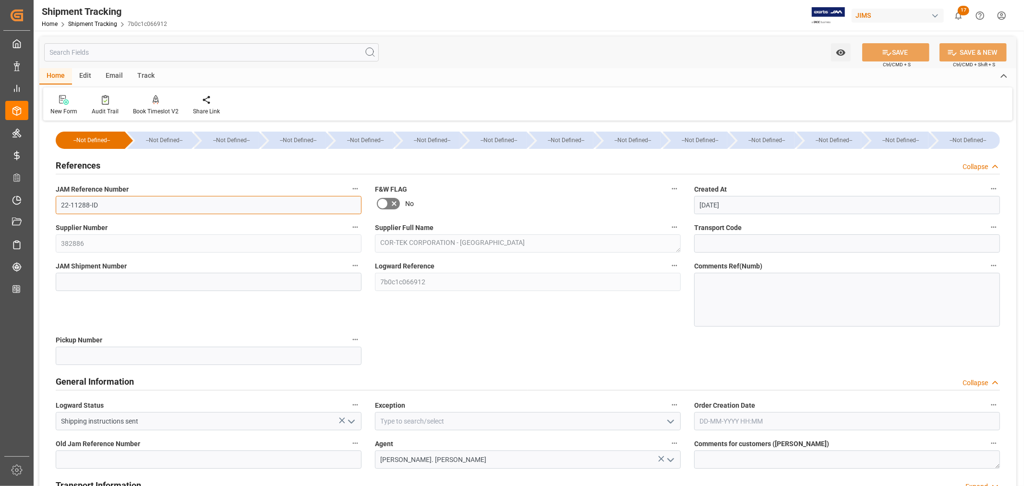
drag, startPoint x: 106, startPoint y: 204, endPoint x: 47, endPoint y: 200, distance: 58.7
click at [47, 200] on div "--Not Defined-- --Not Defined-- --Not Defined-- --Not Defined-- --Not Defined--…" at bounding box center [527, 423] width 977 height 600
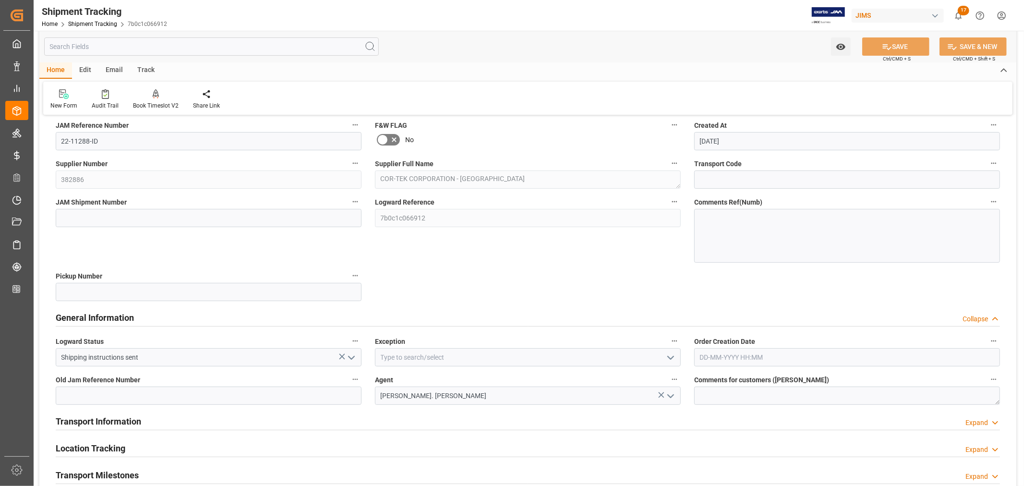
scroll to position [160, 0]
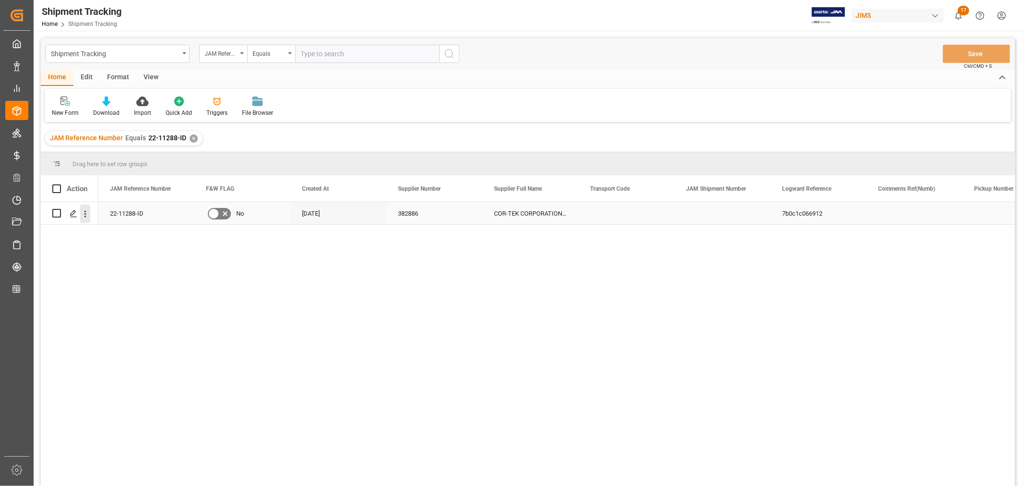
click at [84, 212] on icon "open menu" at bounding box center [85, 214] width 10 height 10
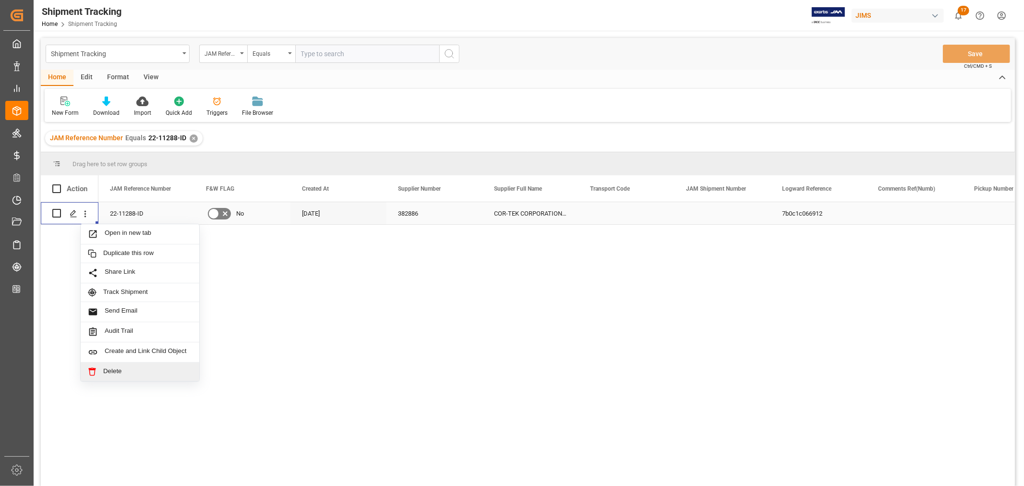
click at [105, 372] on span "Delete" at bounding box center [147, 371] width 89 height 9
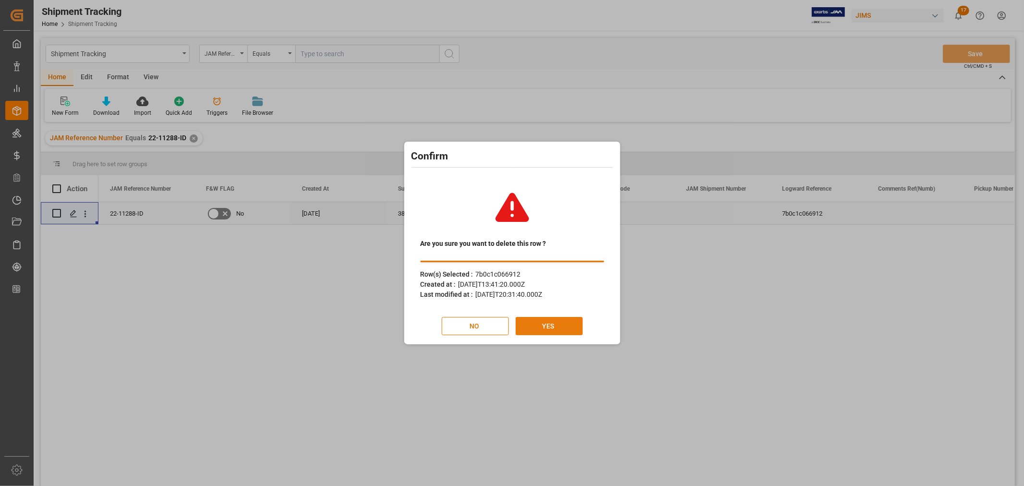
click at [564, 328] on button "YES" at bounding box center [549, 326] width 67 height 18
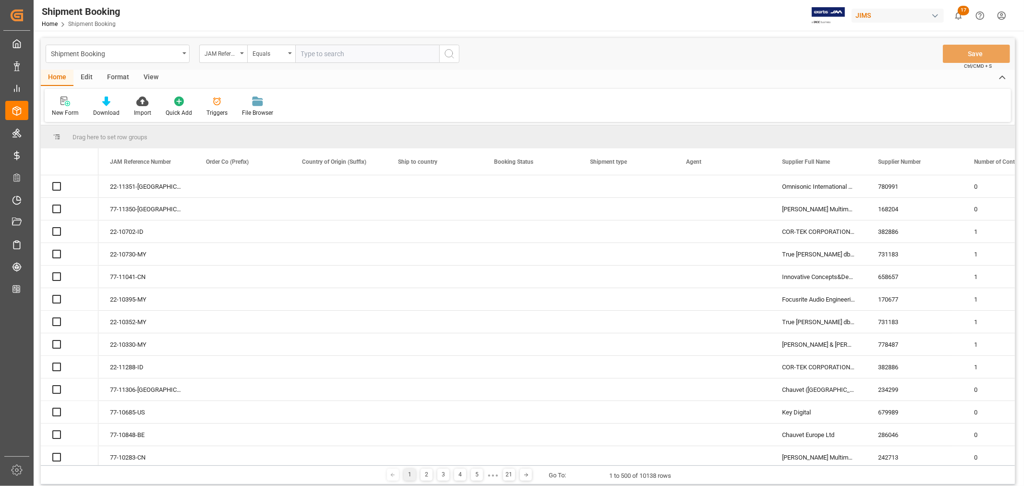
click at [334, 56] on input "text" at bounding box center [367, 54] width 144 height 18
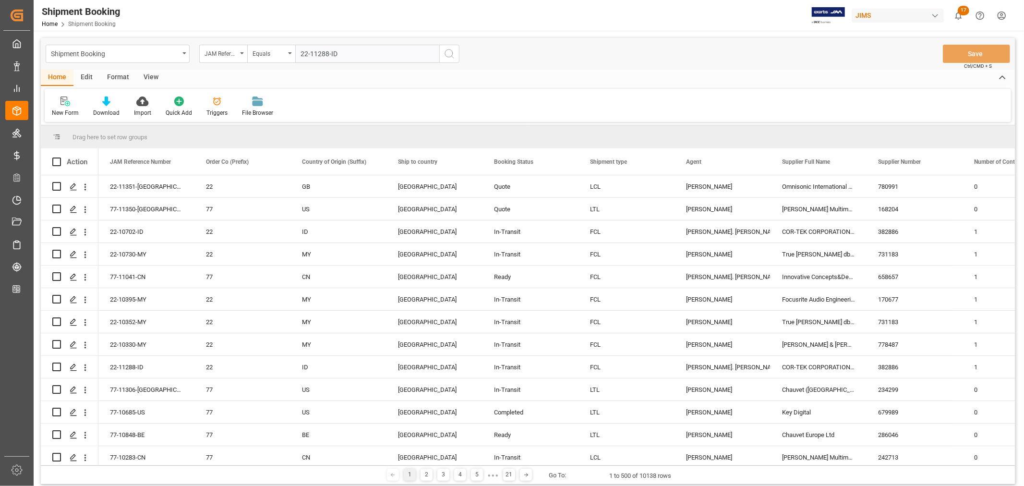
type input "22-11288-ID"
click at [449, 55] on icon "search button" at bounding box center [450, 54] width 12 height 12
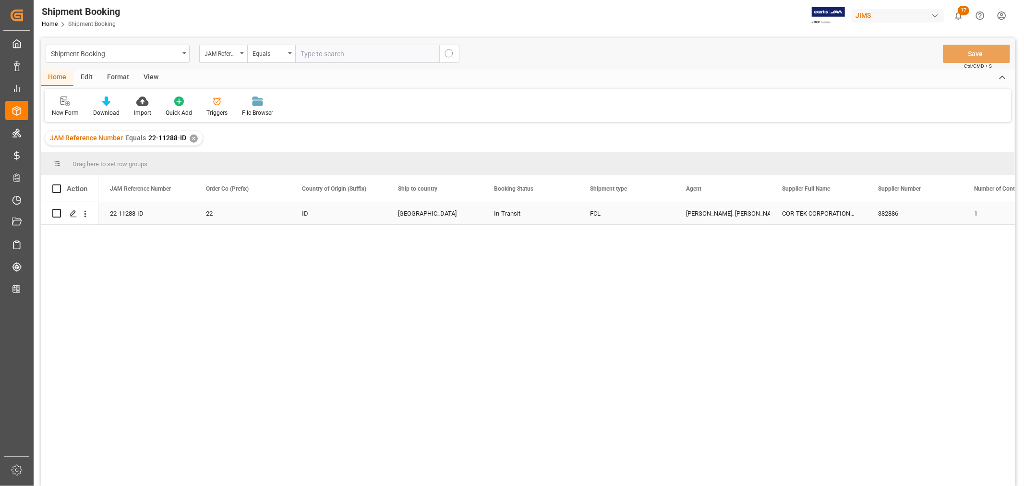
click at [512, 217] on div "In-Transit" at bounding box center [530, 214] width 73 height 22
click at [73, 212] on icon "Press SPACE to select this row." at bounding box center [74, 214] width 8 height 8
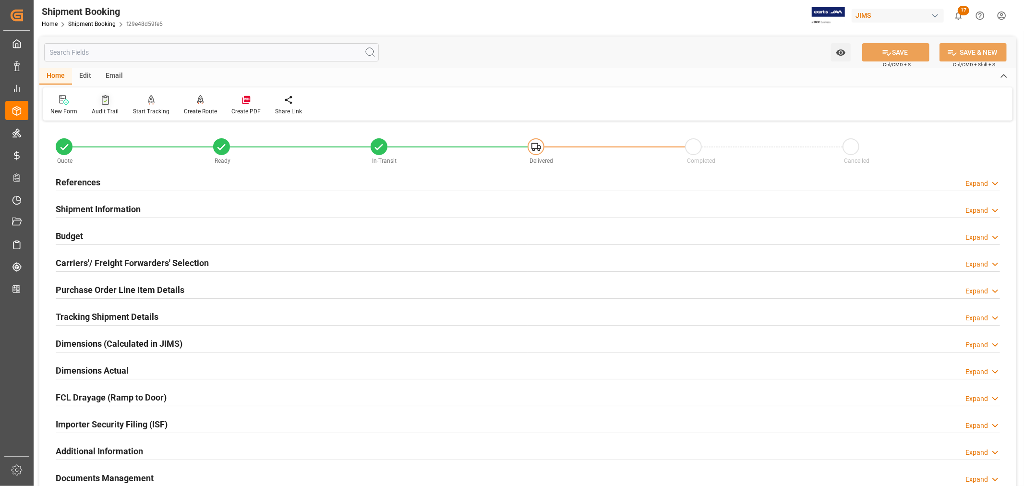
click at [106, 108] on div "Audit Trail" at bounding box center [105, 111] width 27 height 9
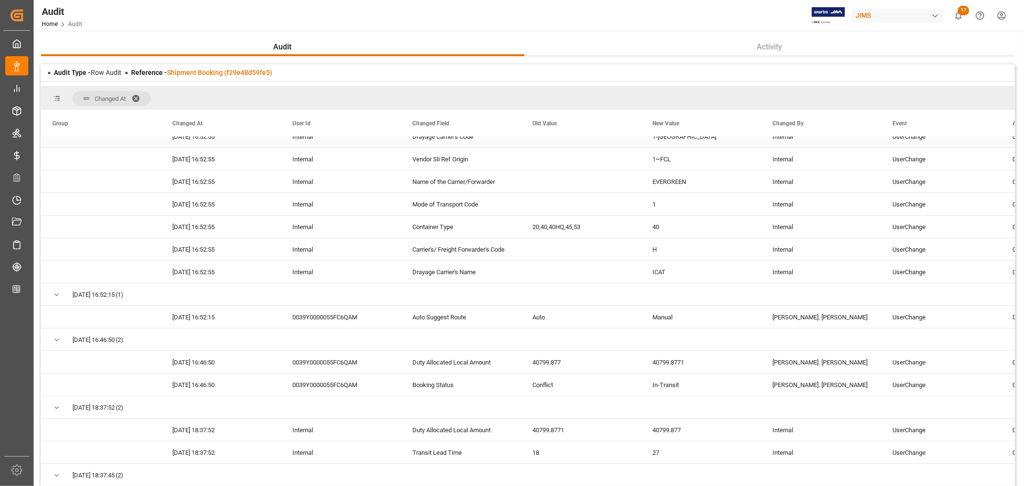
scroll to position [426, 0]
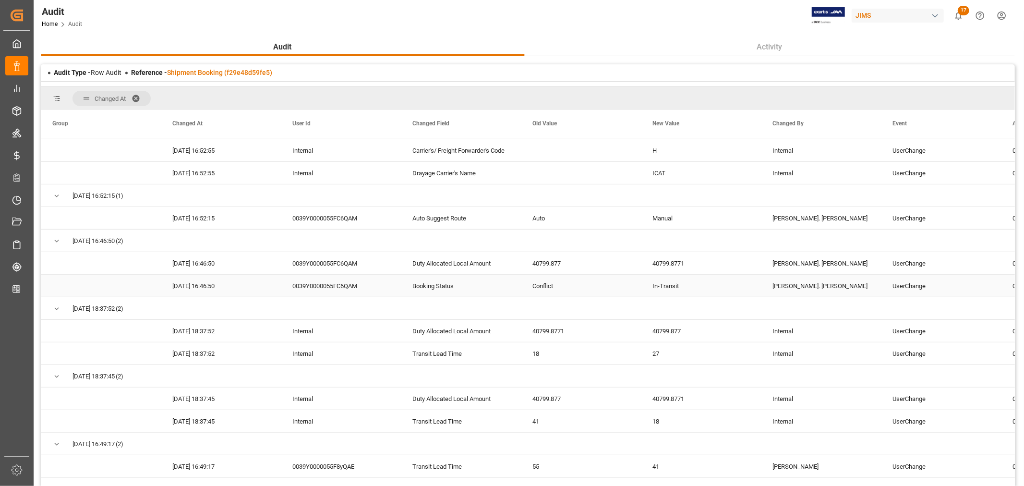
click at [531, 287] on div "Conflict" at bounding box center [581, 286] width 120 height 22
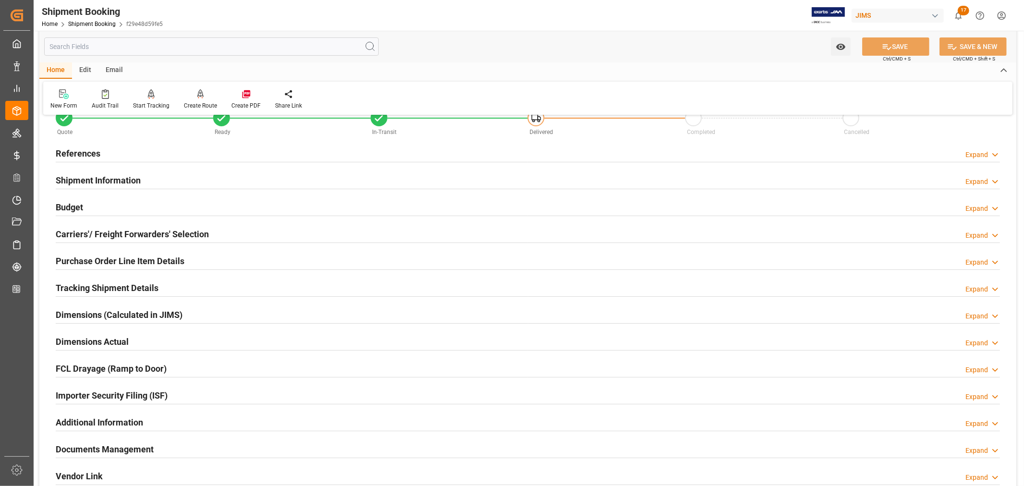
scroll to position [53, 0]
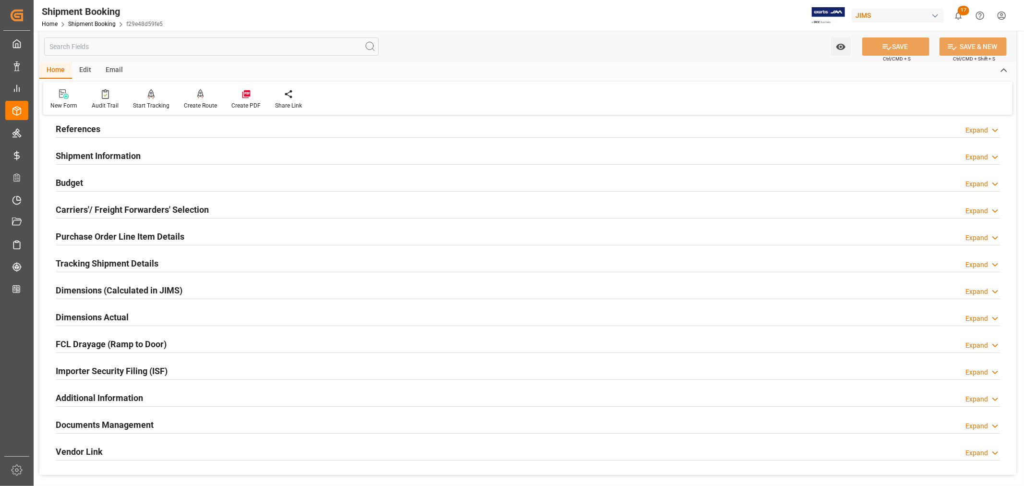
click at [83, 263] on h2 "Tracking Shipment Details" at bounding box center [107, 263] width 103 height 13
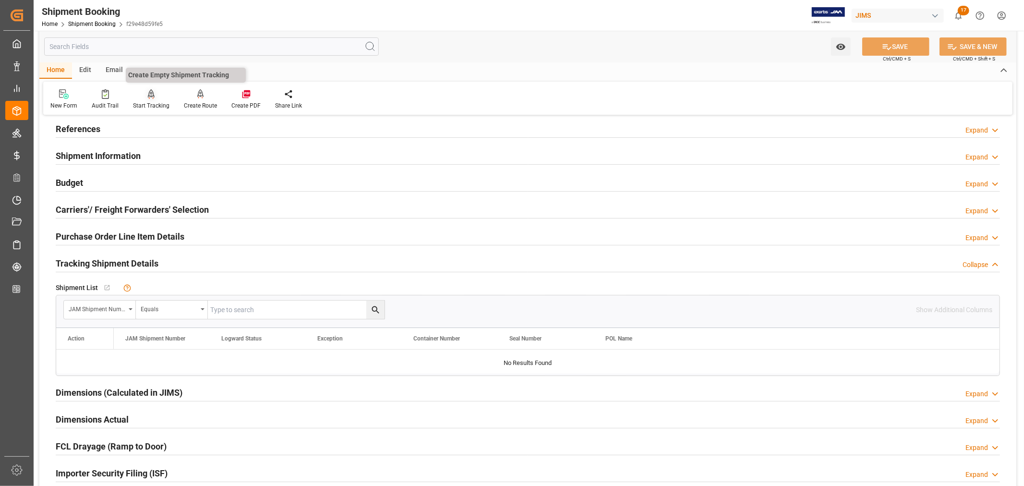
click at [150, 104] on div "Start Tracking" at bounding box center [151, 105] width 36 height 9
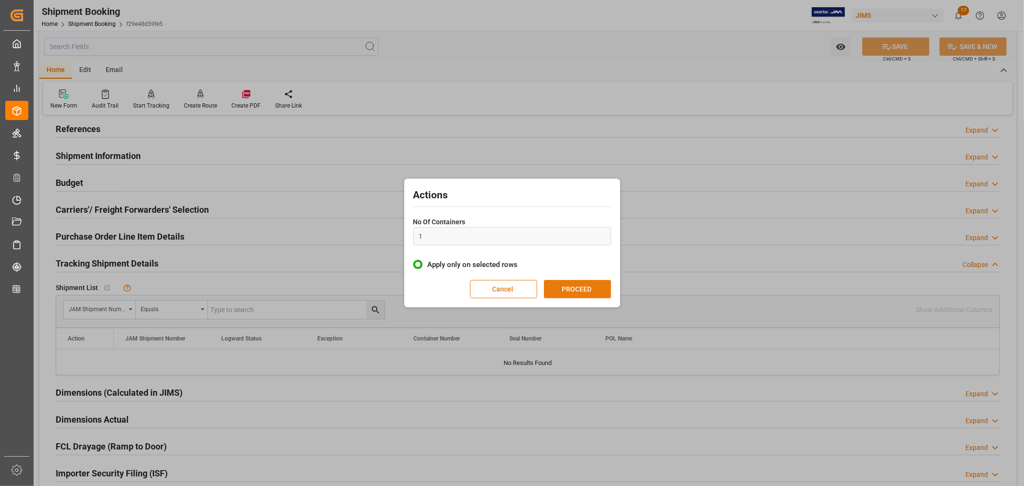
click at [578, 289] on button "PROCEED" at bounding box center [577, 289] width 67 height 18
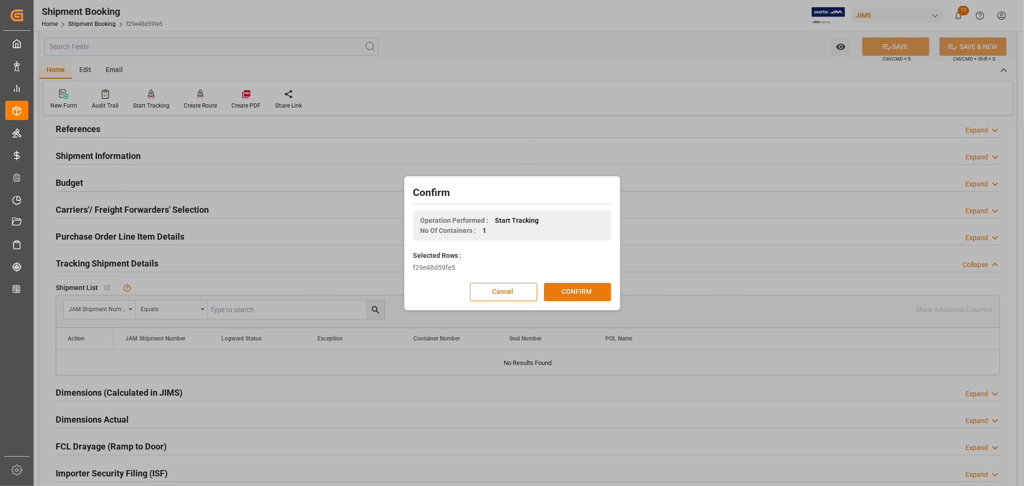
click at [575, 295] on button "CONFIRM" at bounding box center [577, 292] width 67 height 18
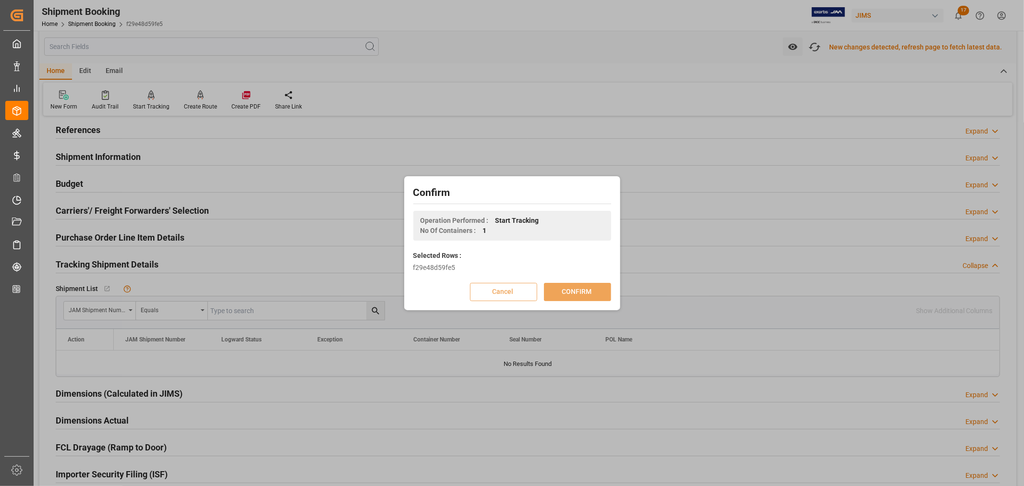
scroll to position [54, 0]
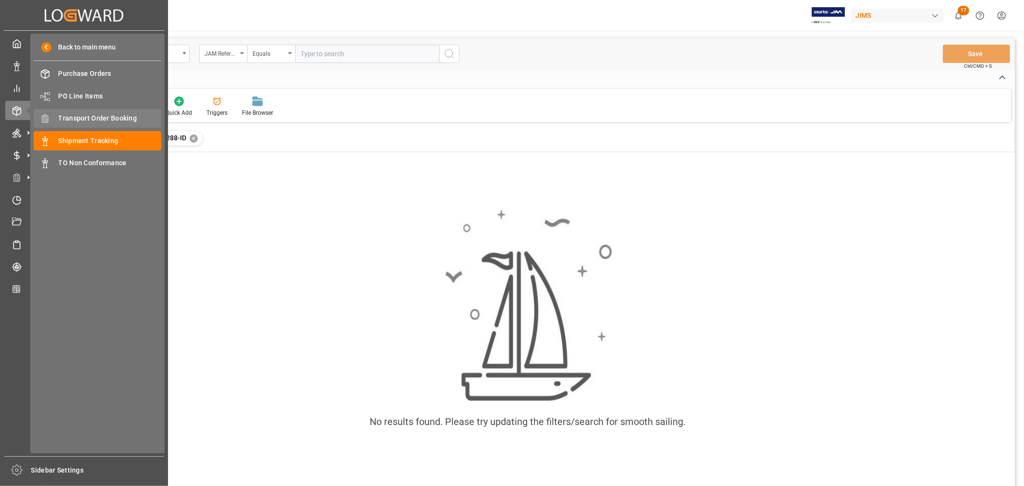
click at [85, 116] on span "Transport Order Booking" at bounding box center [110, 118] width 103 height 10
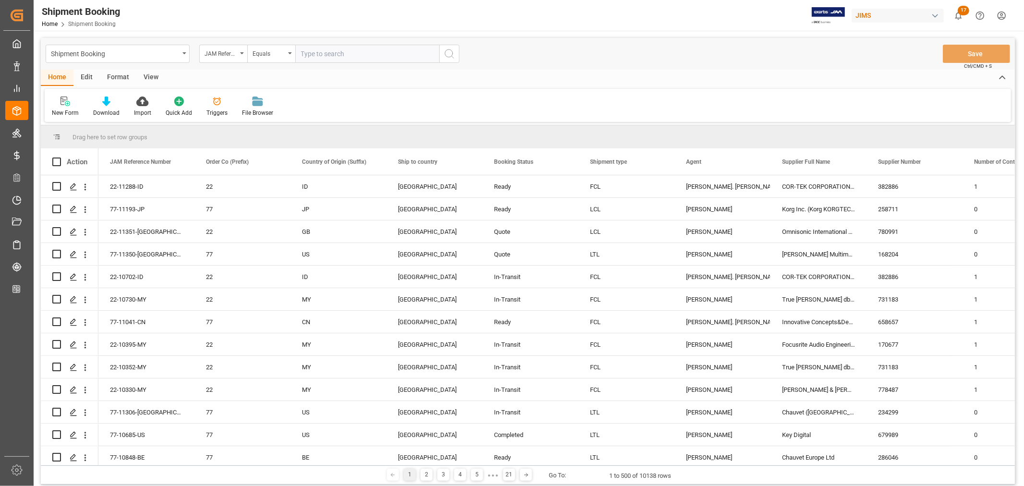
click at [330, 53] on input "text" at bounding box center [367, 54] width 144 height 18
paste input "22-11288-ID"
type input "22-11288-ID"
click at [452, 54] on circle "search button" at bounding box center [449, 53] width 8 height 8
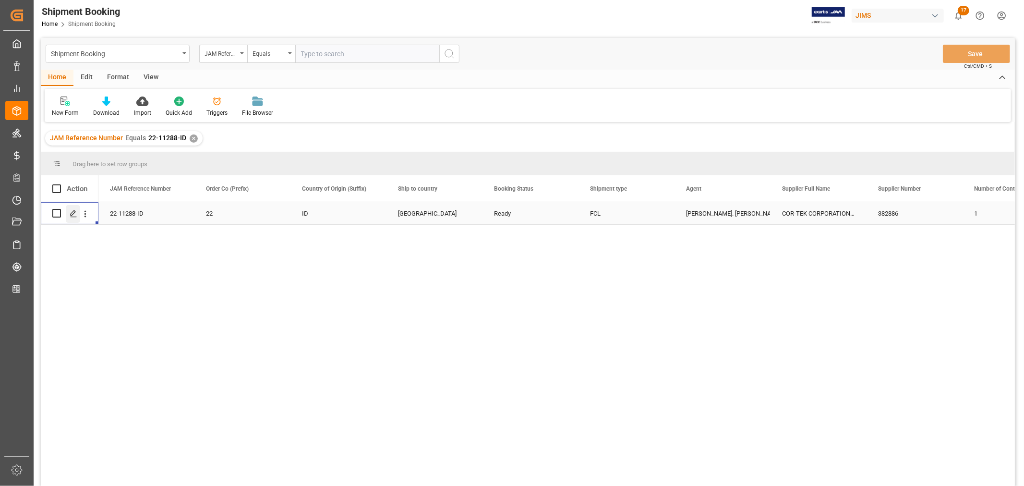
click at [74, 211] on icon "Press SPACE to select this row." at bounding box center [74, 214] width 8 height 8
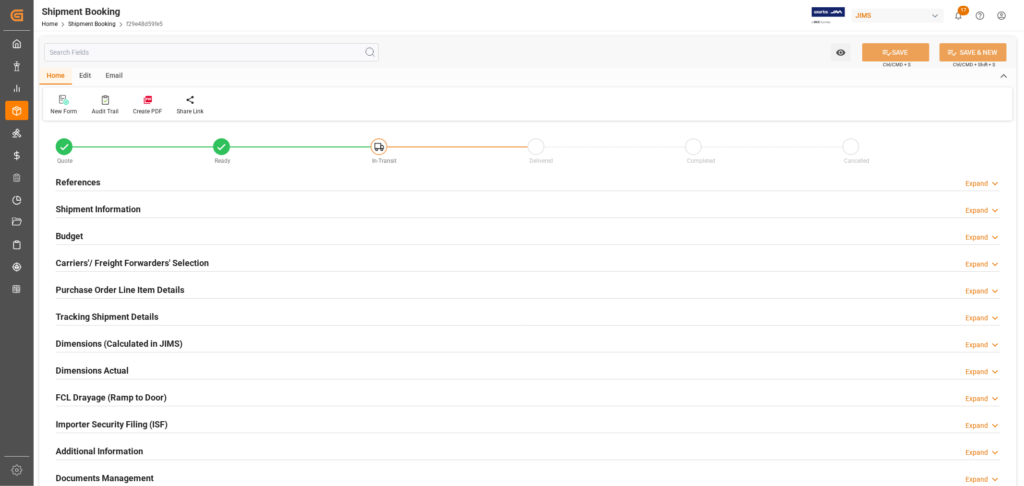
type input "1"
type input "27"
type input "[DATE]"
click at [81, 208] on h2 "Shipment Information" at bounding box center [98, 209] width 85 height 13
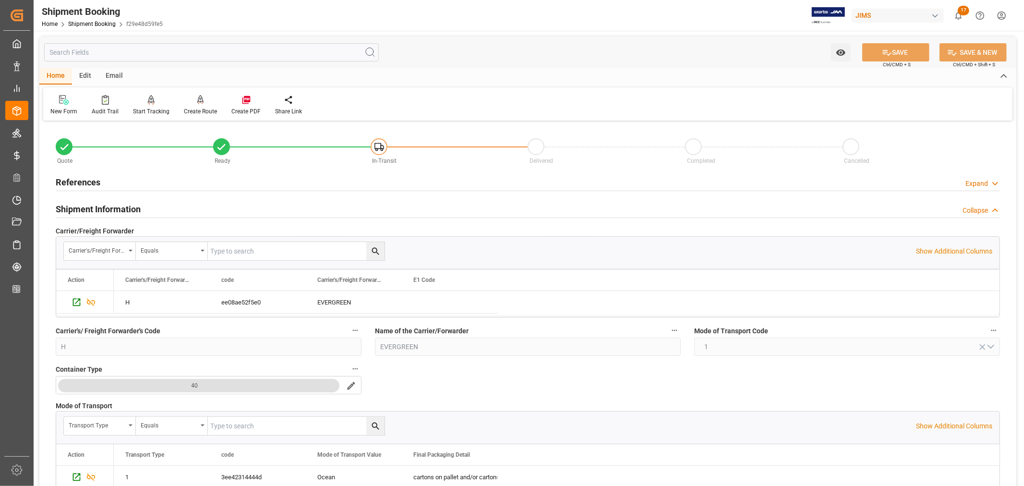
click at [81, 208] on h2 "Shipment Information" at bounding box center [98, 209] width 85 height 13
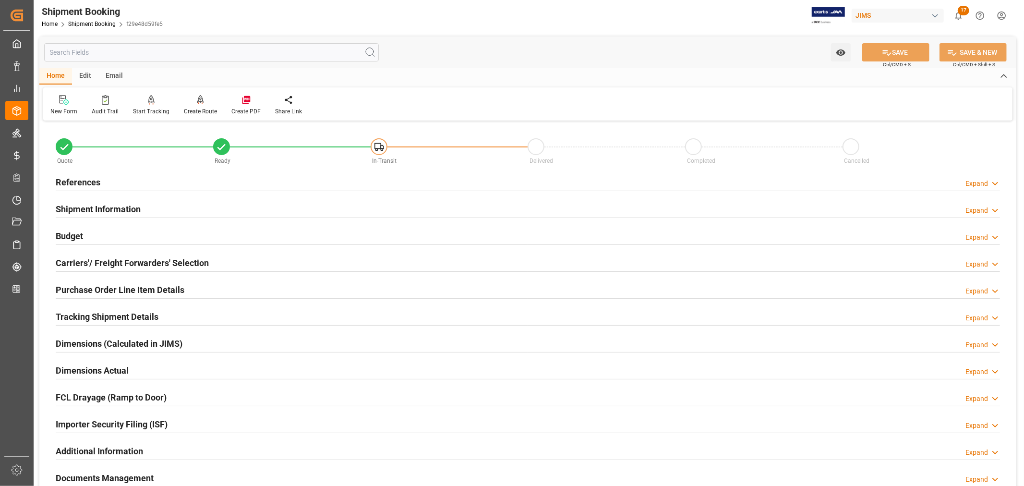
click at [68, 180] on h2 "References" at bounding box center [78, 182] width 45 height 13
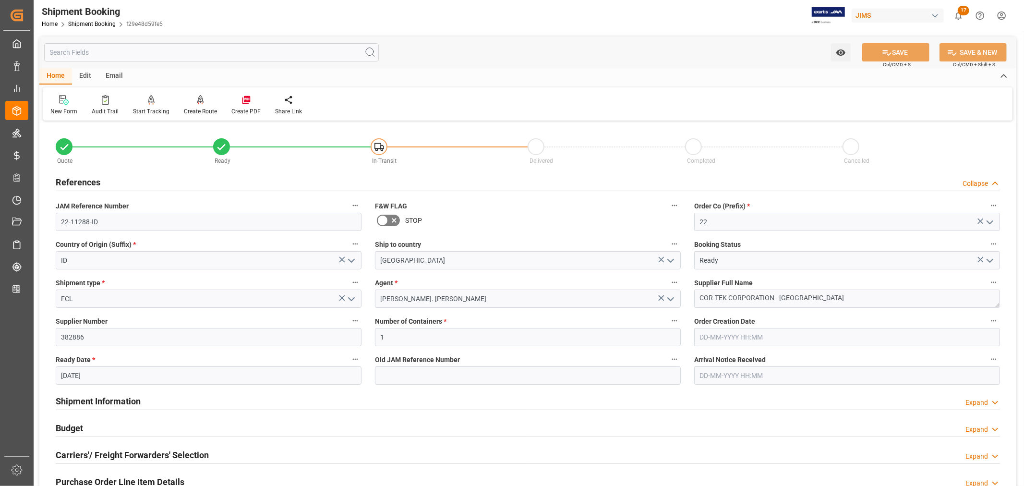
scroll to position [213, 0]
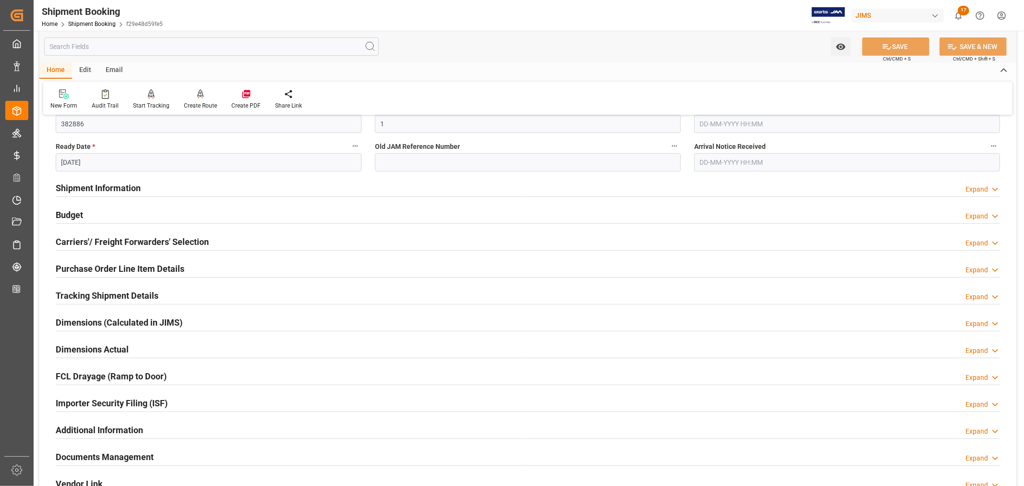
click at [87, 243] on h2 "Carriers'/ Freight Forwarders' Selection" at bounding box center [132, 241] width 153 height 13
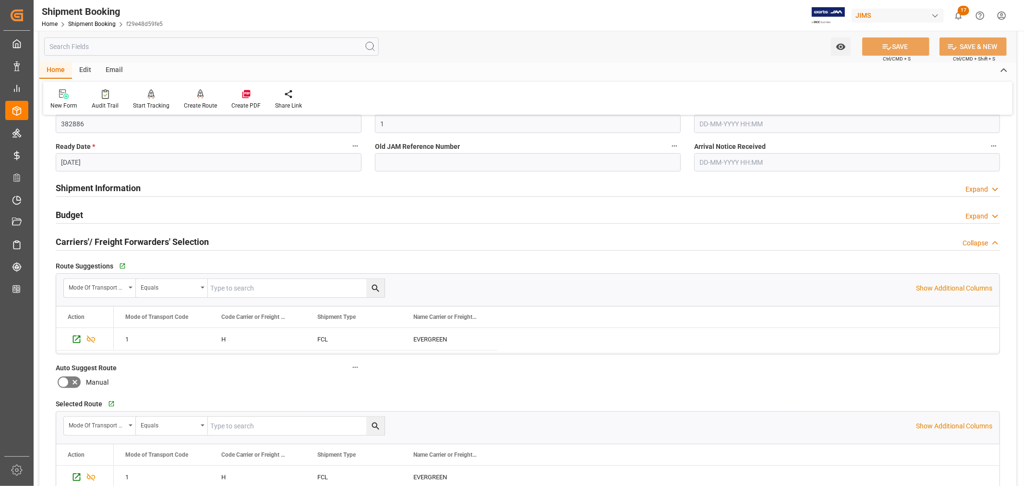
click at [107, 186] on h2 "Shipment Information" at bounding box center [98, 187] width 85 height 13
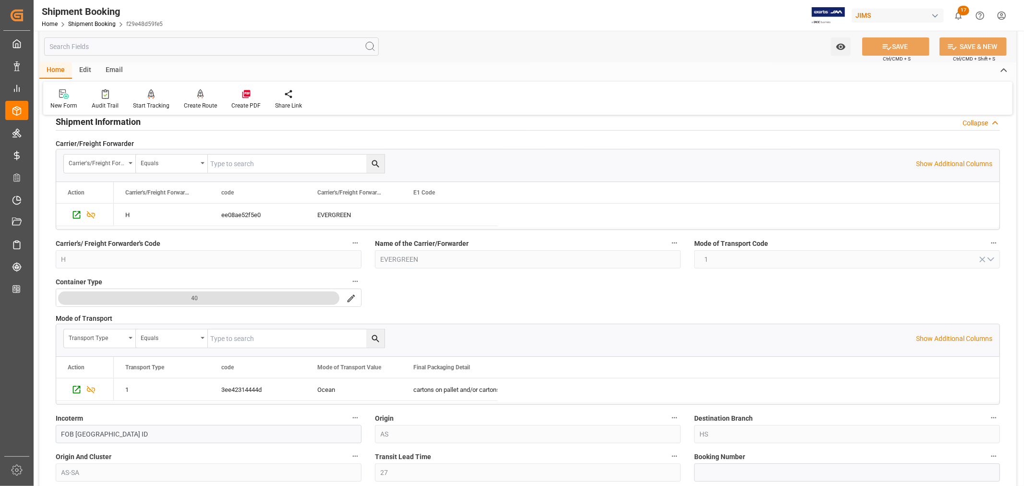
scroll to position [426, 0]
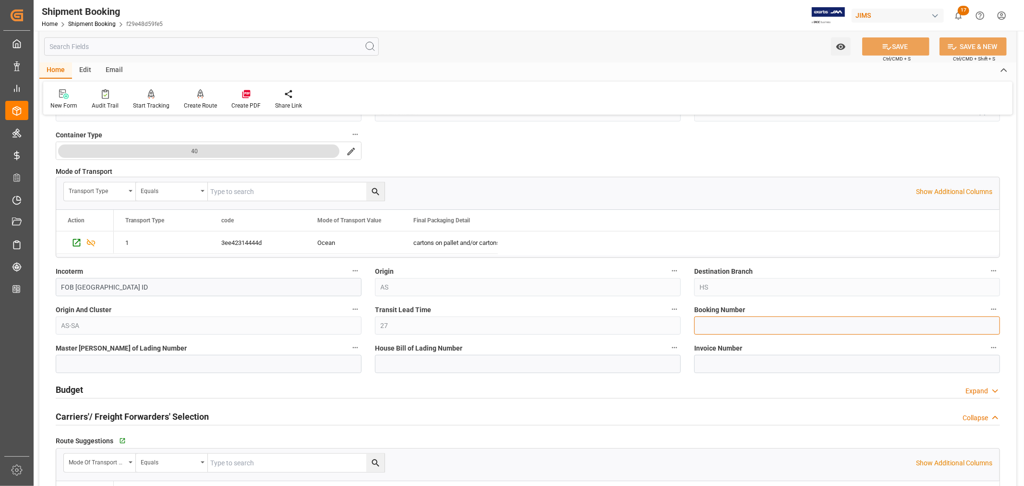
click at [716, 322] on input at bounding box center [847, 325] width 306 height 18
drag, startPoint x: 689, startPoint y: 309, endPoint x: 753, endPoint y: 304, distance: 63.5
click at [753, 304] on div "Booking Number" at bounding box center [846, 319] width 319 height 38
drag, startPoint x: 128, startPoint y: 13, endPoint x: 39, endPoint y: 16, distance: 88.9
click at [39, 16] on div "Shipment Booking Home Shipment Booking f29e48d59fe5" at bounding box center [102, 15] width 128 height 31
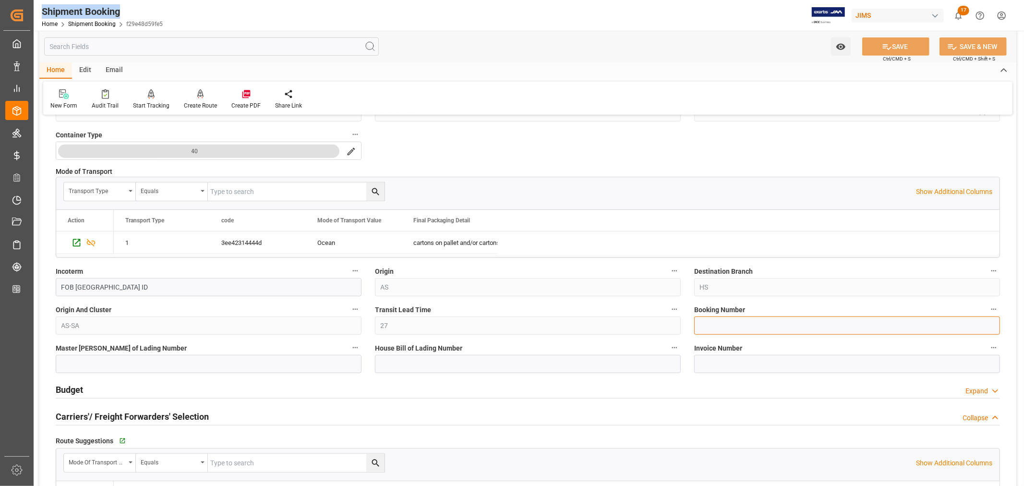
click at [722, 323] on input at bounding box center [847, 325] width 306 height 18
paste input "081500262672"
type input "081500262672"
click at [905, 46] on button "SAVE" at bounding box center [895, 46] width 67 height 18
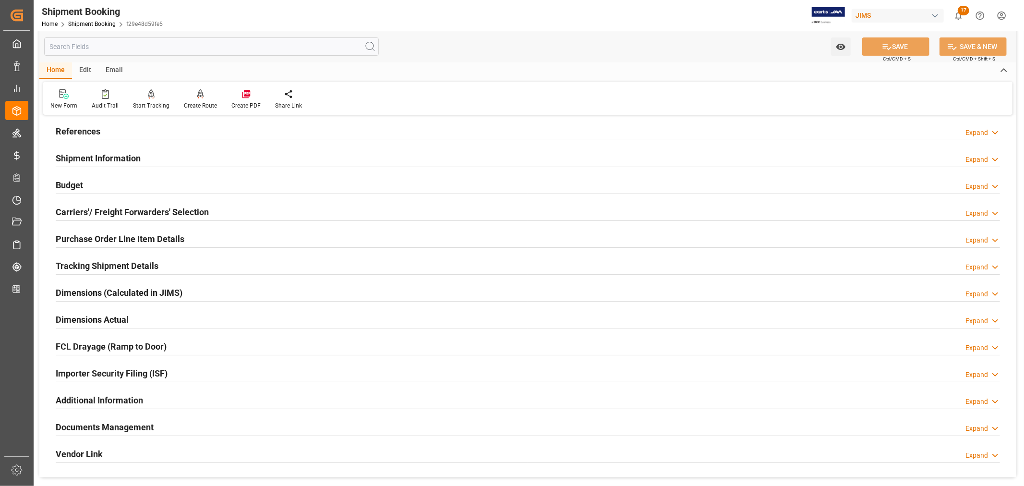
scroll to position [0, 0]
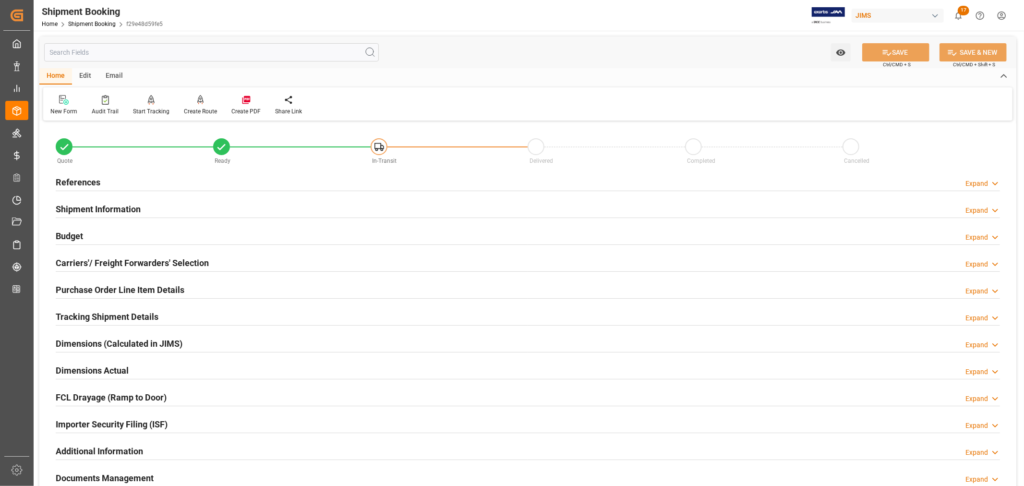
click at [99, 210] on h2 "Shipment Information" at bounding box center [98, 209] width 85 height 13
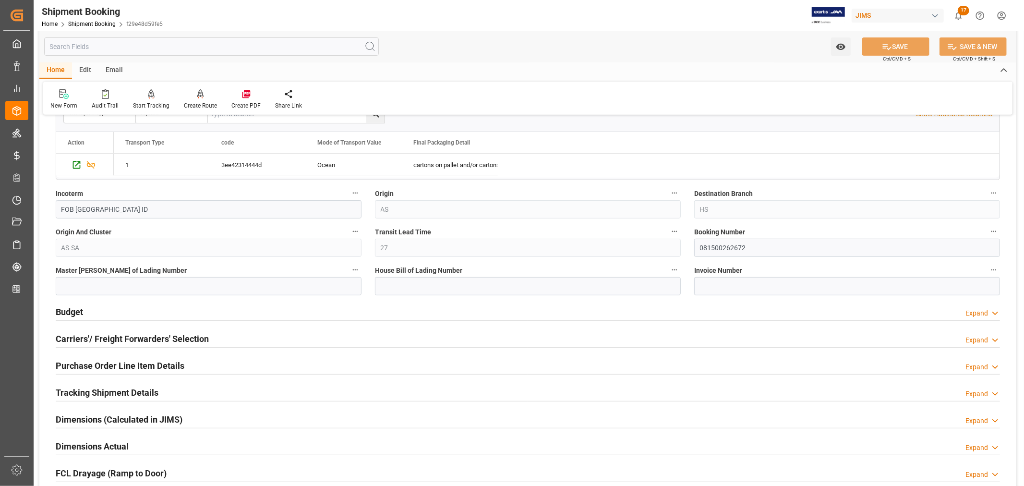
scroll to position [320, 0]
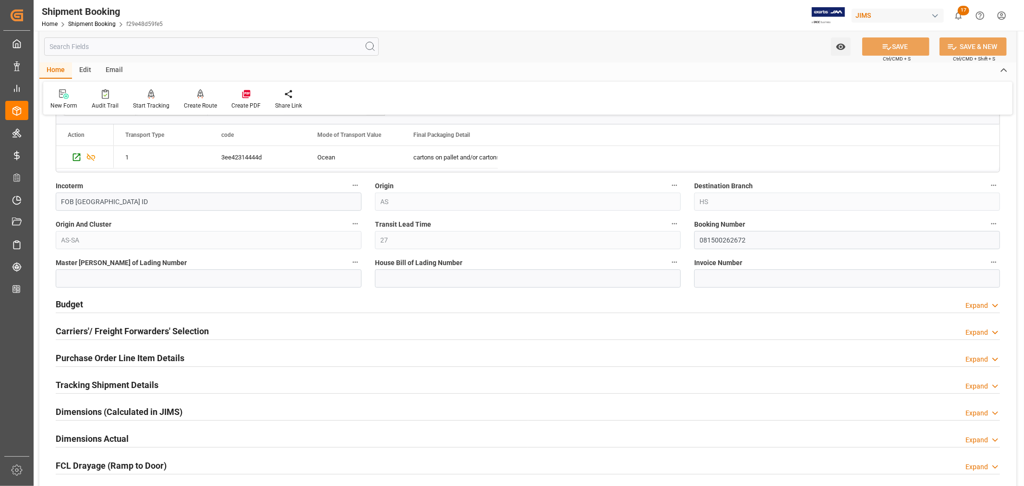
click at [175, 331] on h2 "Carriers'/ Freight Forwarders' Selection" at bounding box center [132, 331] width 153 height 13
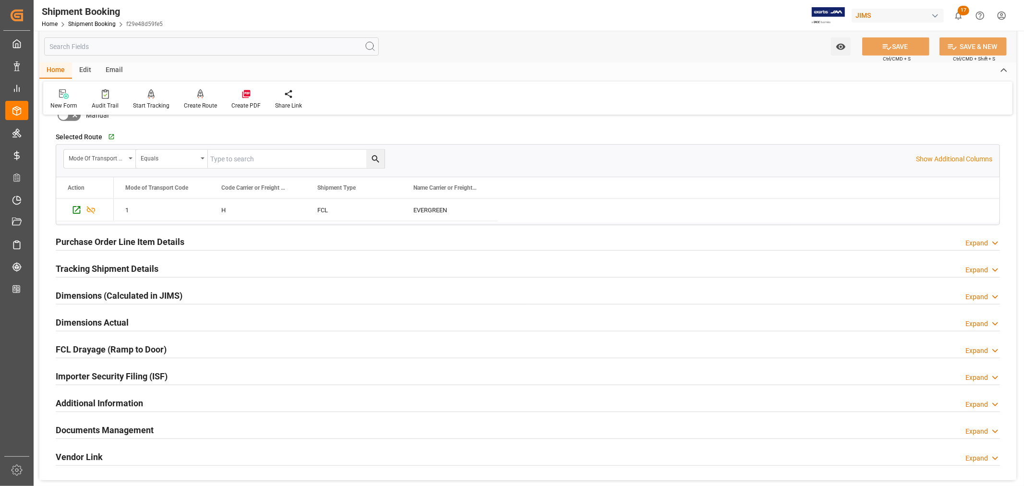
scroll to position [693, 0]
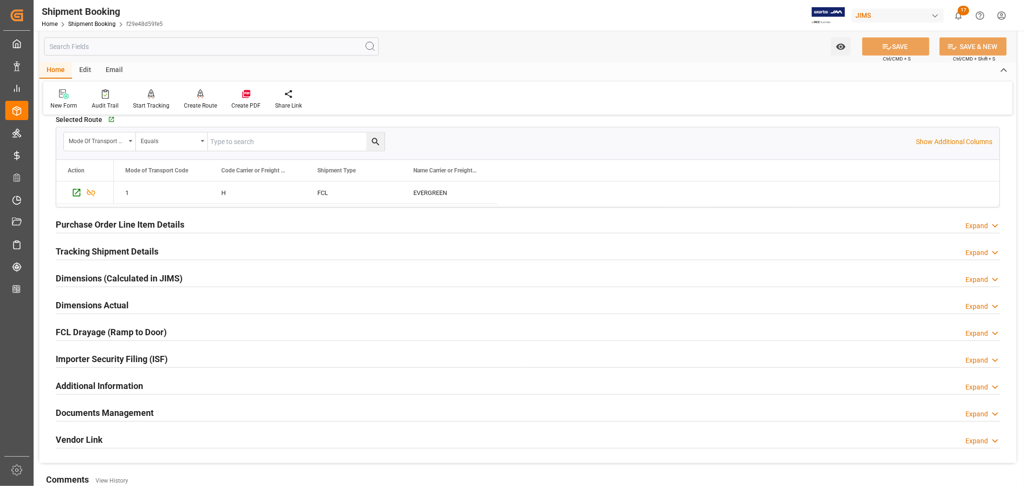
click at [119, 252] on h2 "Tracking Shipment Details" at bounding box center [107, 251] width 103 height 13
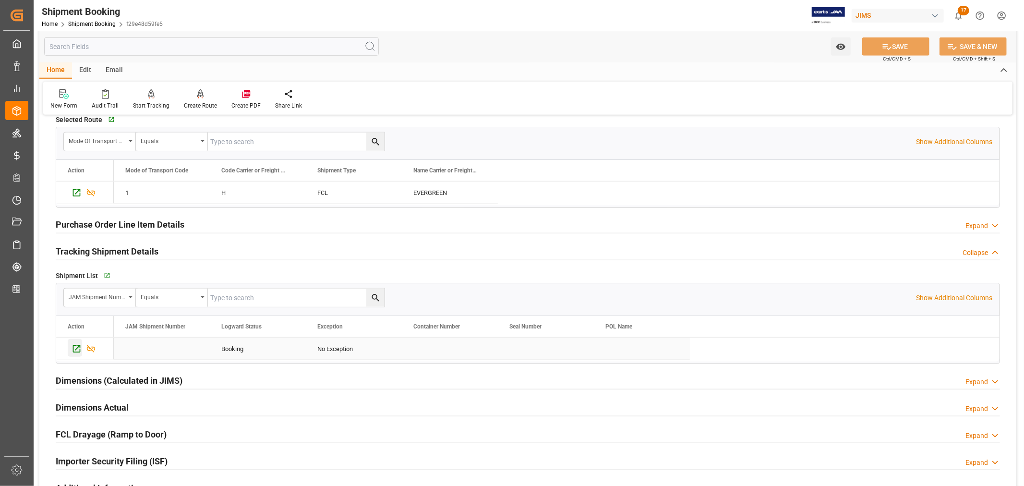
click at [76, 347] on icon "Press SPACE to select this row." at bounding box center [77, 349] width 10 height 10
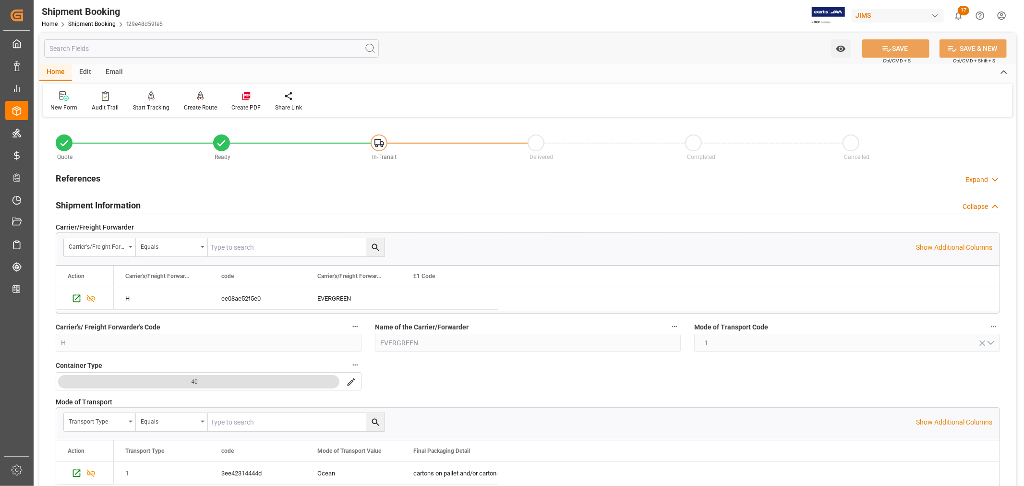
scroll to position [0, 0]
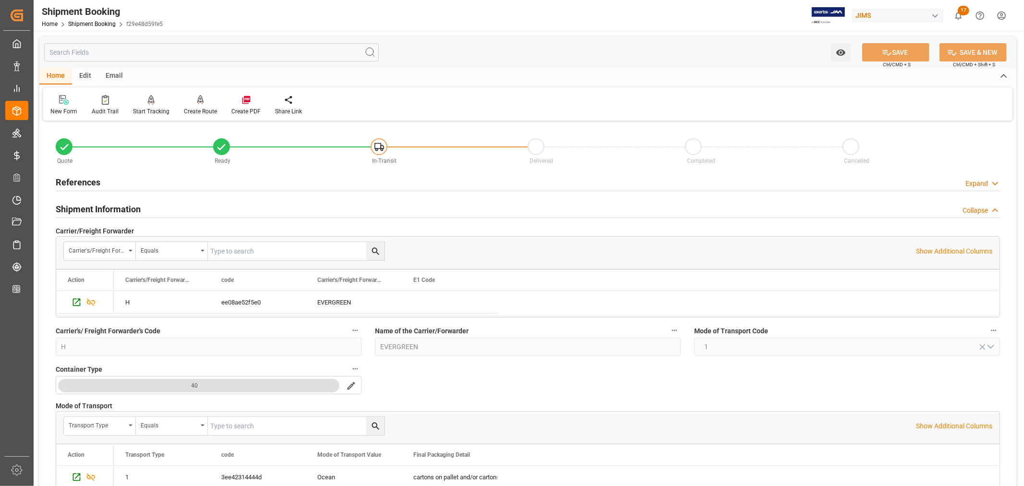
click at [103, 208] on h2 "Shipment Information" at bounding box center [98, 209] width 85 height 13
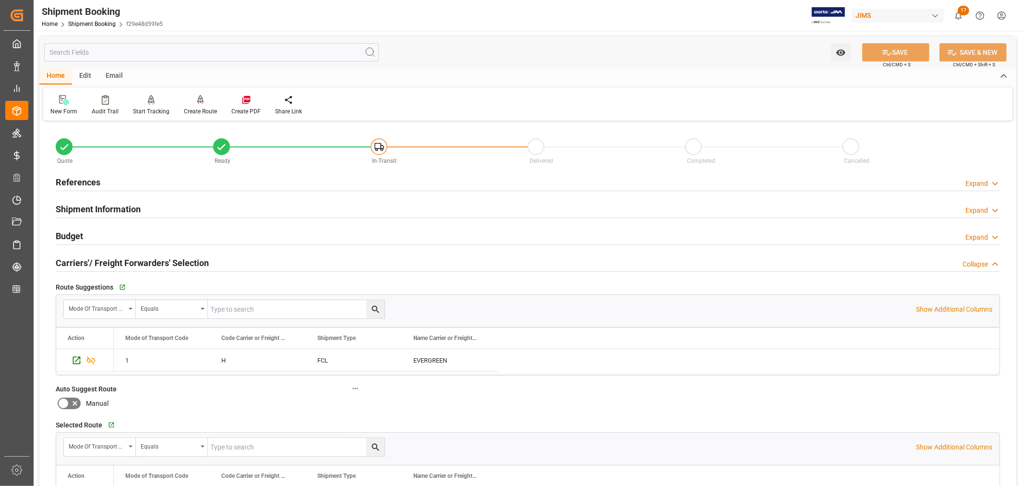
click at [77, 260] on h2 "Carriers'/ Freight Forwarders' Selection" at bounding box center [132, 262] width 153 height 13
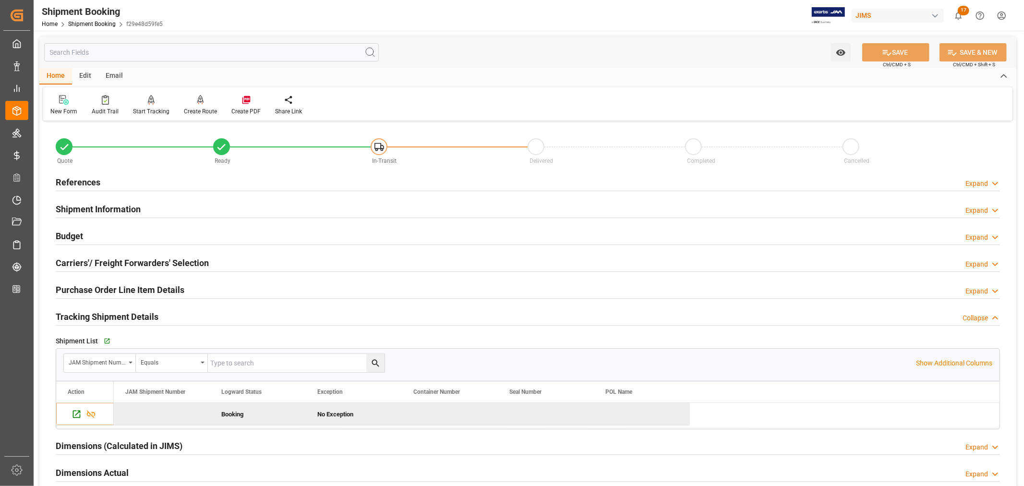
click at [88, 293] on h2 "Purchase Order Line Item Details" at bounding box center [120, 289] width 129 height 13
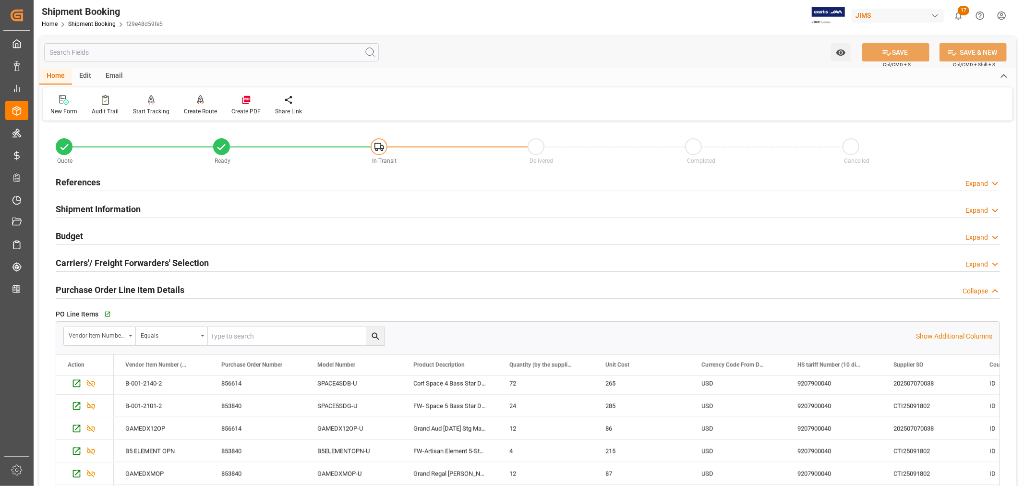
click at [93, 211] on h2 "Shipment Information" at bounding box center [98, 209] width 85 height 13
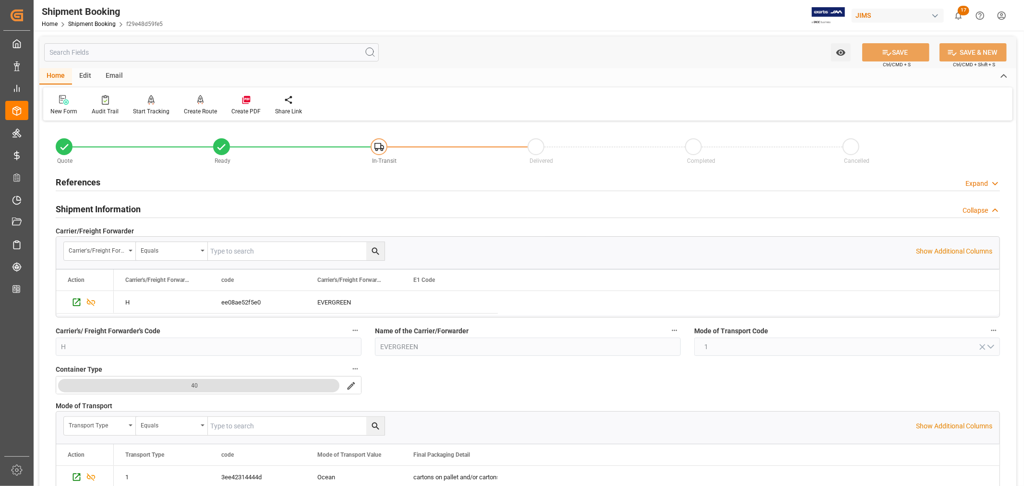
click at [72, 183] on h2 "References" at bounding box center [78, 182] width 45 height 13
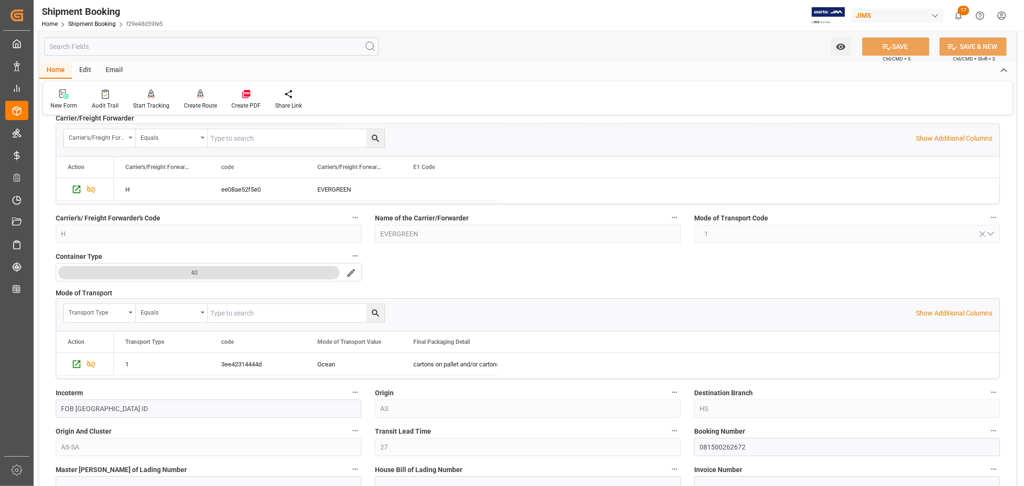
scroll to position [426, 0]
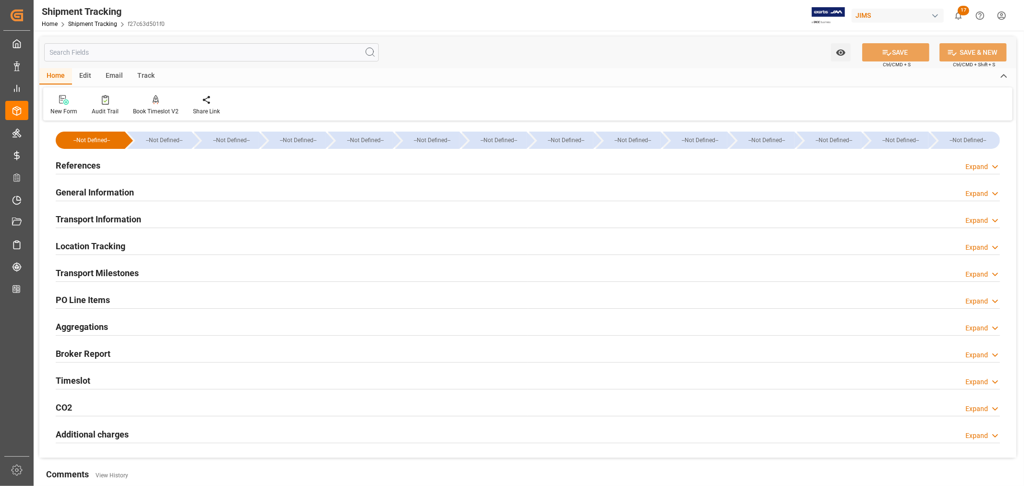
click at [122, 274] on h2 "Transport Milestones" at bounding box center [97, 272] width 83 height 13
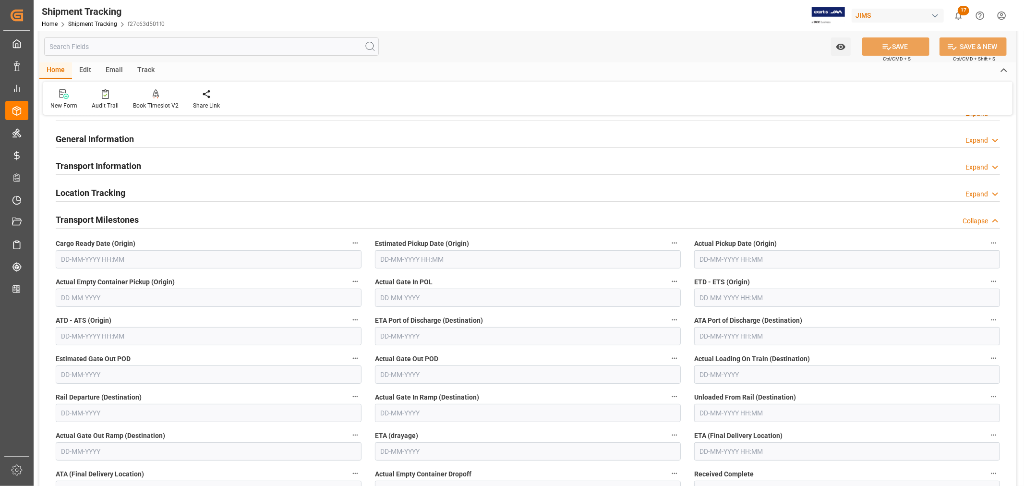
scroll to position [107, 0]
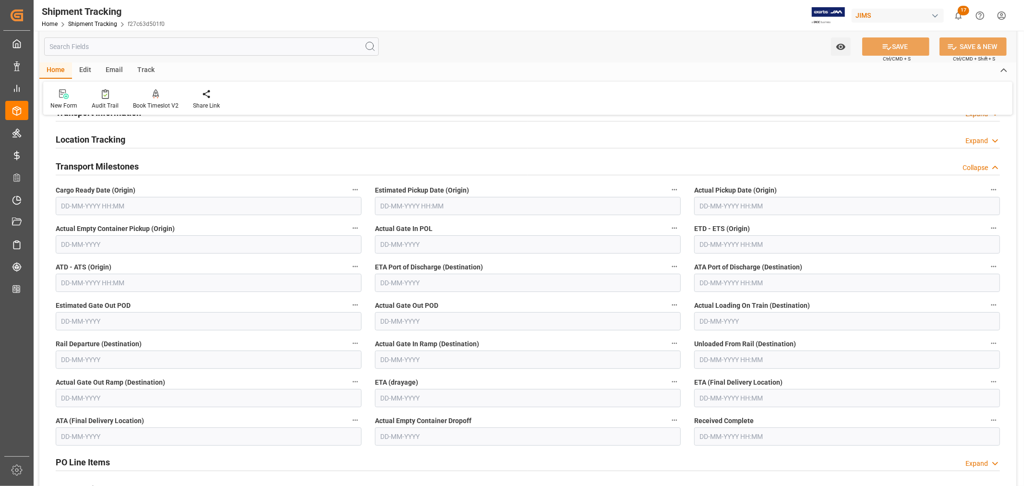
click at [705, 246] on input "text" at bounding box center [847, 244] width 306 height 18
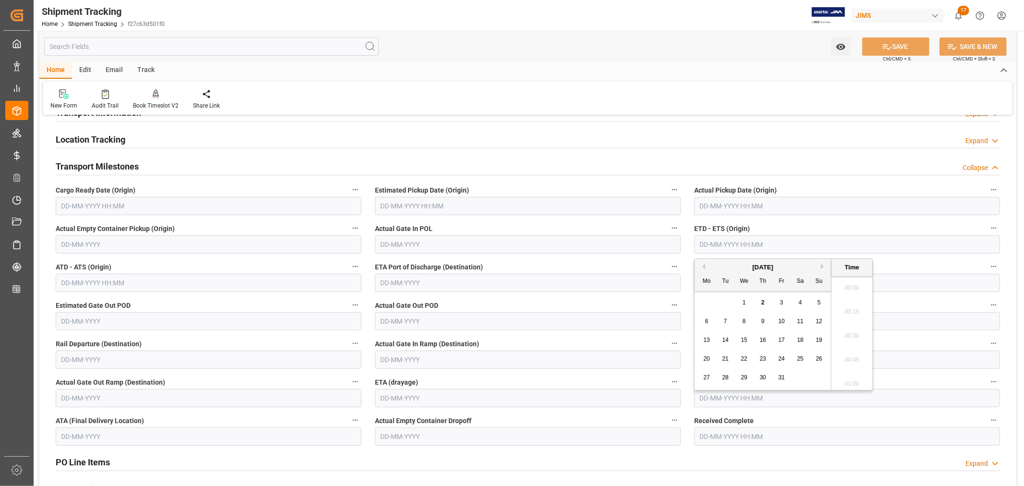
scroll to position [1587, 0]
click at [783, 340] on span "17" at bounding box center [781, 340] width 6 height 7
type input "17-10-2025 00:00"
click at [895, 48] on button "SAVE" at bounding box center [895, 46] width 67 height 18
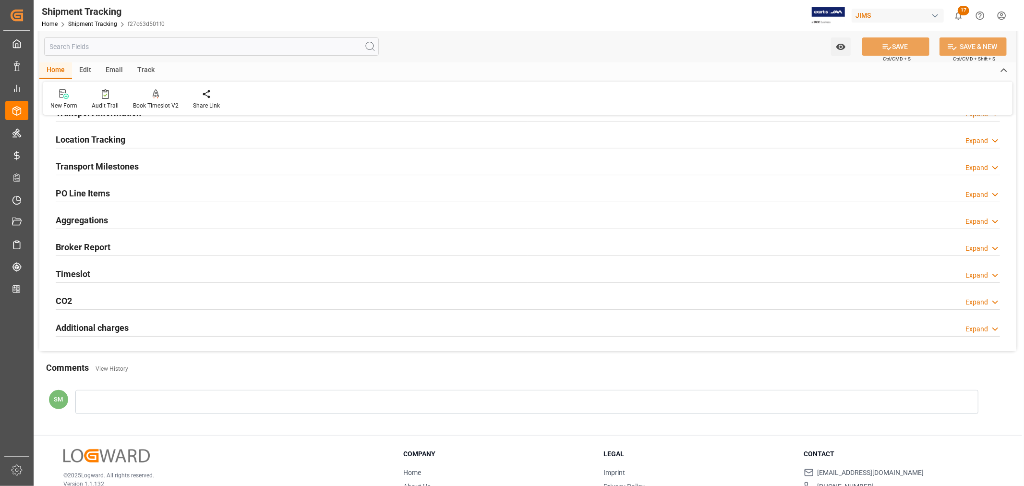
drag, startPoint x: 108, startPoint y: 166, endPoint x: 129, endPoint y: 183, distance: 26.6
click at [108, 166] on h2 "Transport Milestones" at bounding box center [97, 166] width 83 height 13
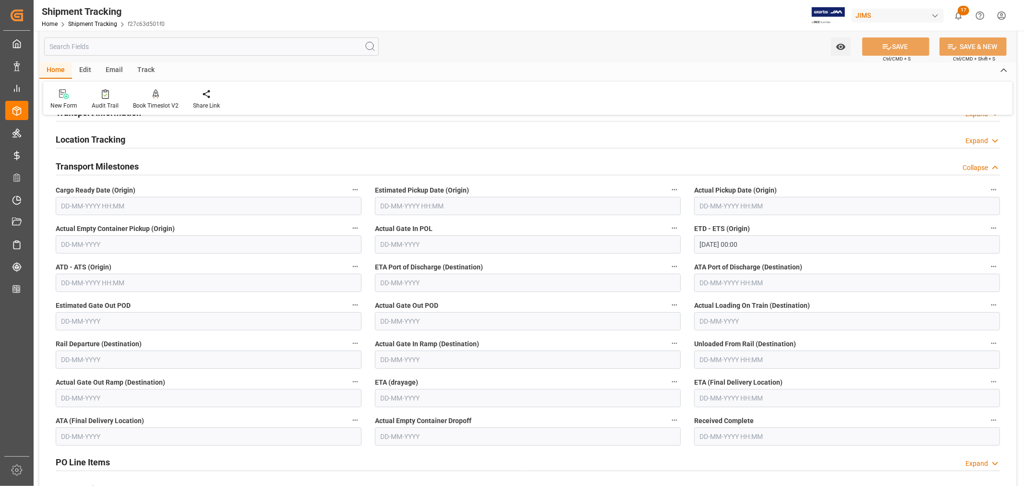
scroll to position [160, 0]
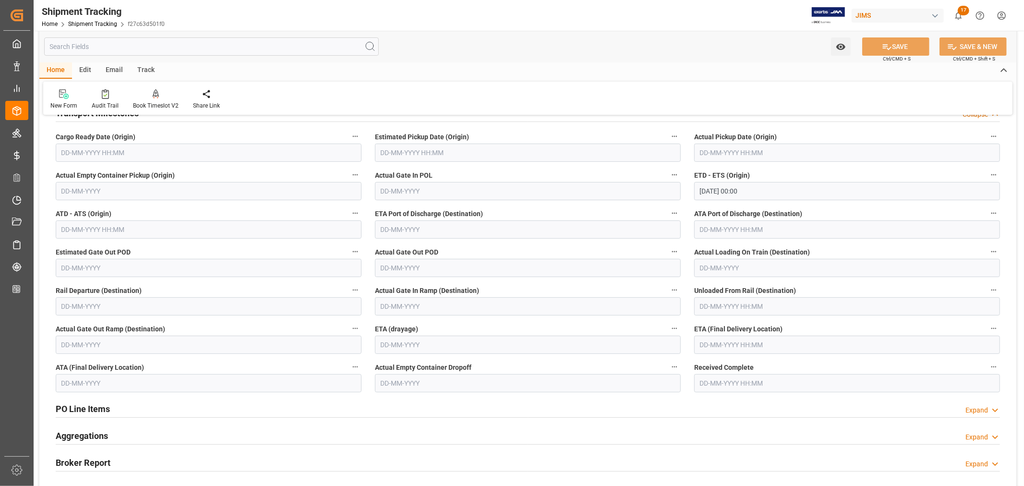
click at [716, 344] on input "text" at bounding box center [847, 345] width 306 height 18
click at [819, 204] on div "October 2025" at bounding box center [763, 205] width 136 height 10
click at [822, 202] on button "Next Month" at bounding box center [824, 204] width 6 height 6
click at [779, 316] on span "28" at bounding box center [781, 314] width 6 height 7
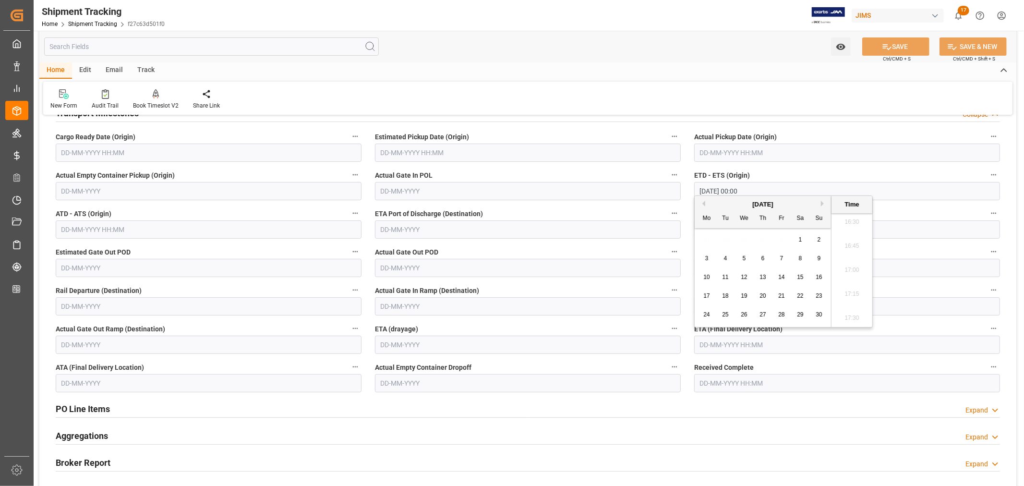
type input "28-11-2025 00:00"
click at [890, 51] on button "SAVE" at bounding box center [895, 46] width 67 height 18
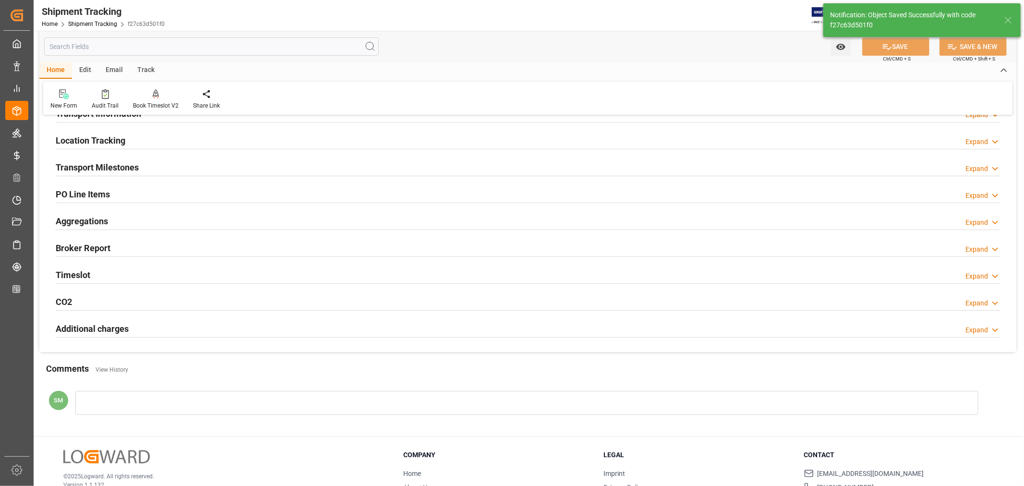
scroll to position [53, 0]
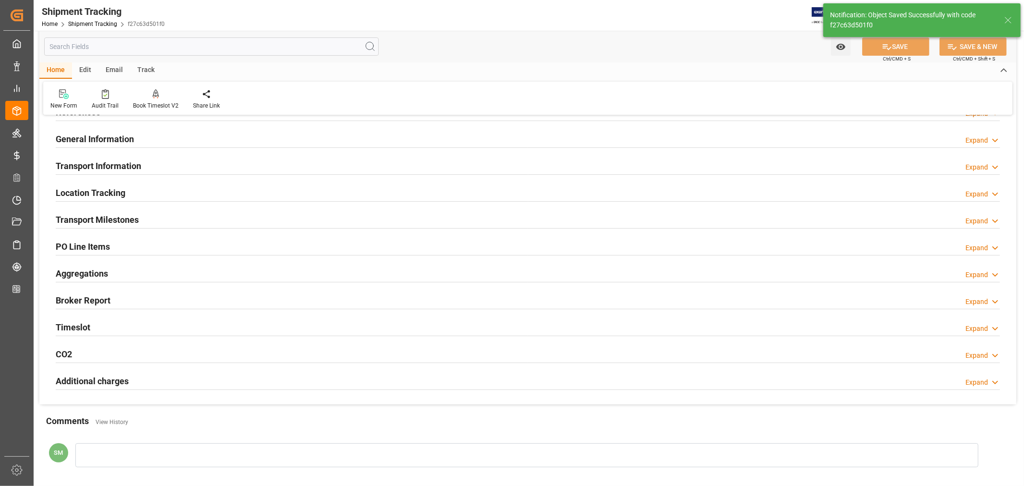
click at [112, 218] on h2 "Transport Milestones" at bounding box center [97, 219] width 83 height 13
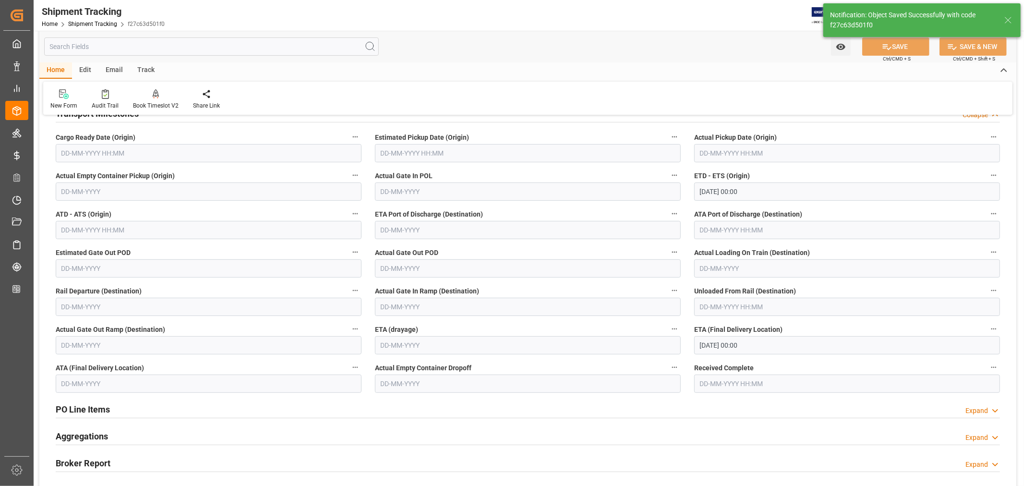
scroll to position [160, 0]
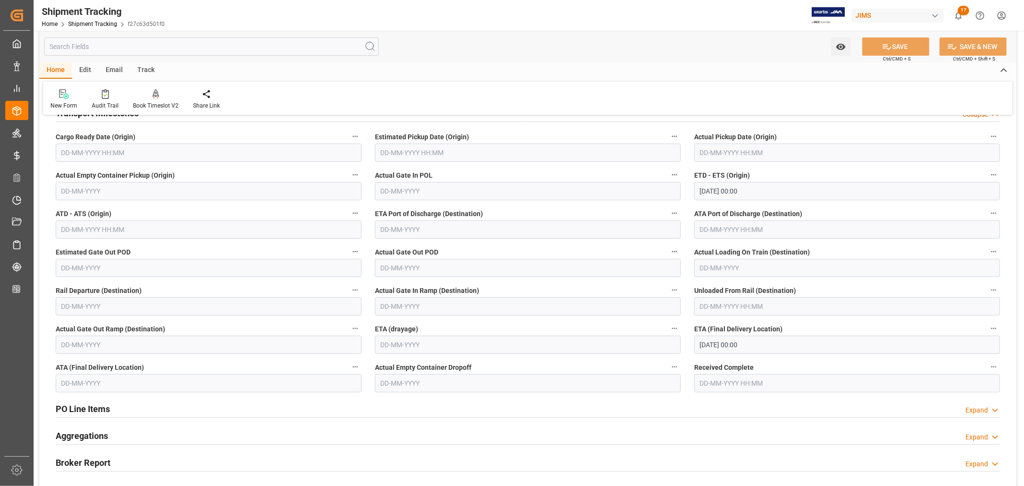
click at [83, 152] on input "text" at bounding box center [209, 153] width 306 height 18
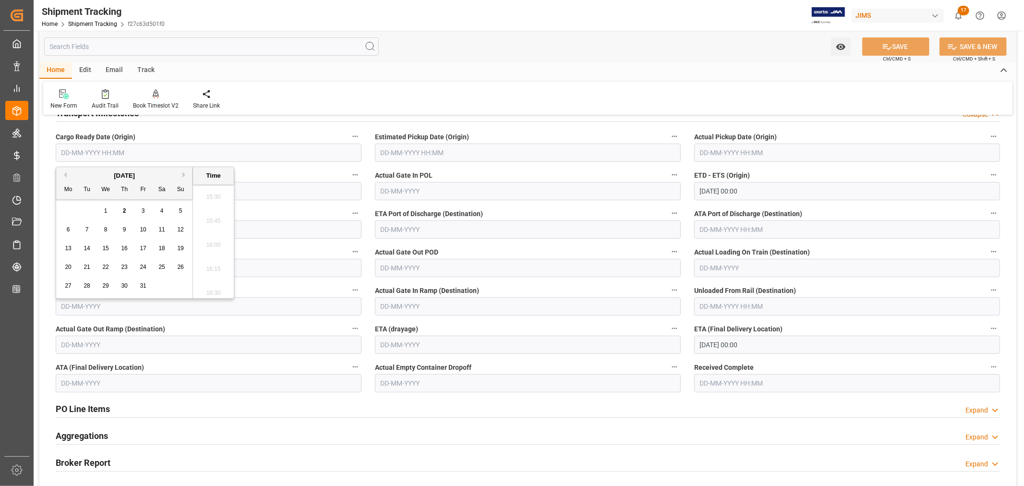
scroll to position [1480, 0]
click at [64, 175] on button "Previous Month" at bounding box center [64, 175] width 6 height 6
click at [184, 176] on button "Next Month" at bounding box center [185, 175] width 6 height 6
click at [484, 62] on div "Home Edit Email Track" at bounding box center [527, 70] width 977 height 16
click at [90, 152] on input "text" at bounding box center [209, 153] width 306 height 18
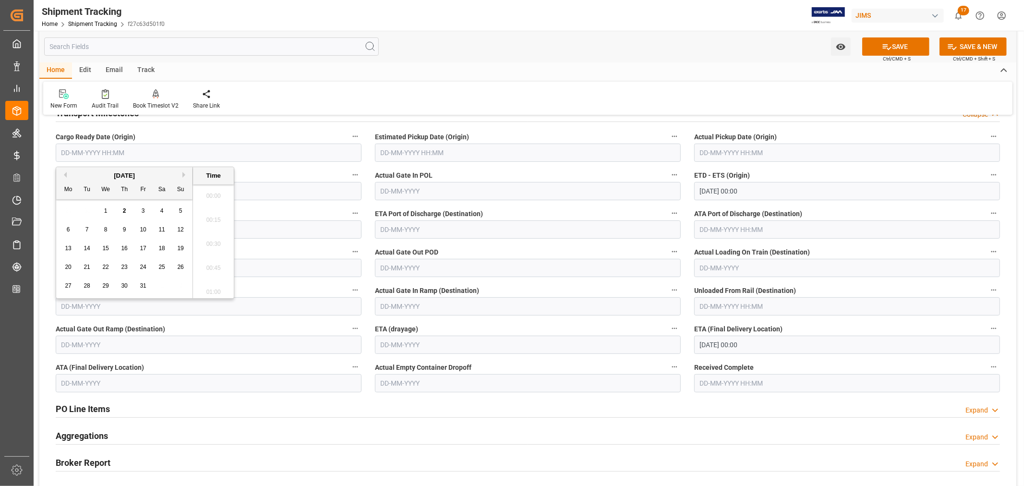
scroll to position [1587, 0]
click at [104, 251] on span "15" at bounding box center [105, 248] width 6 height 7
type input "15-10-2025 00:00"
click at [893, 47] on button "SAVE" at bounding box center [895, 46] width 67 height 18
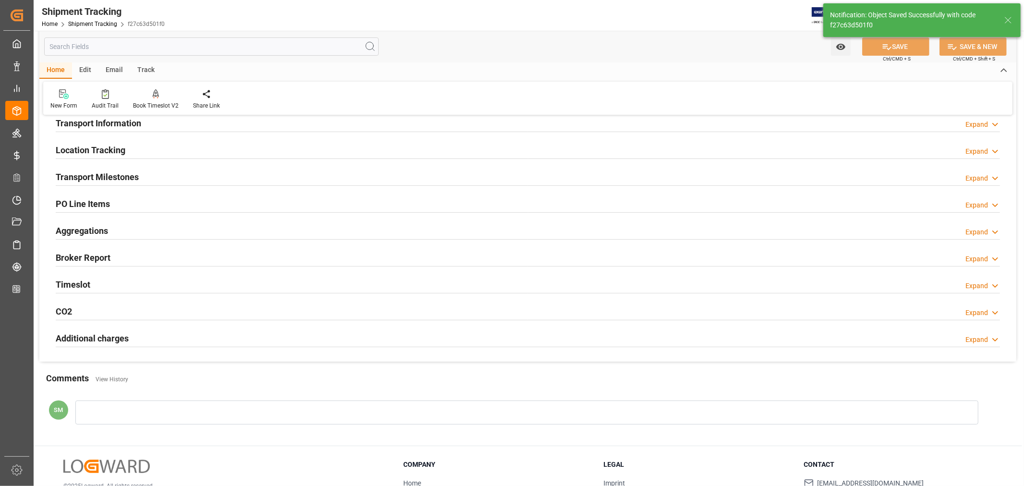
scroll to position [0, 0]
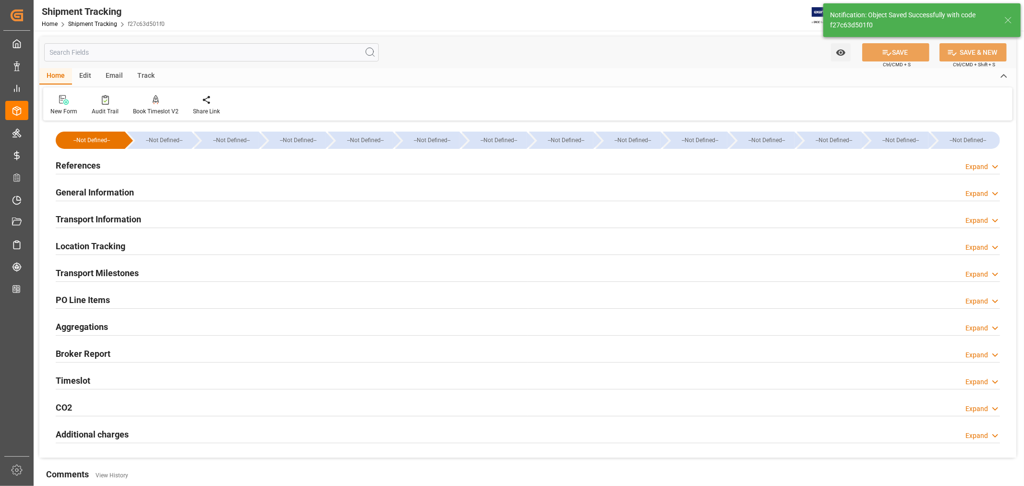
click at [97, 269] on h2 "Transport Milestones" at bounding box center [97, 272] width 83 height 13
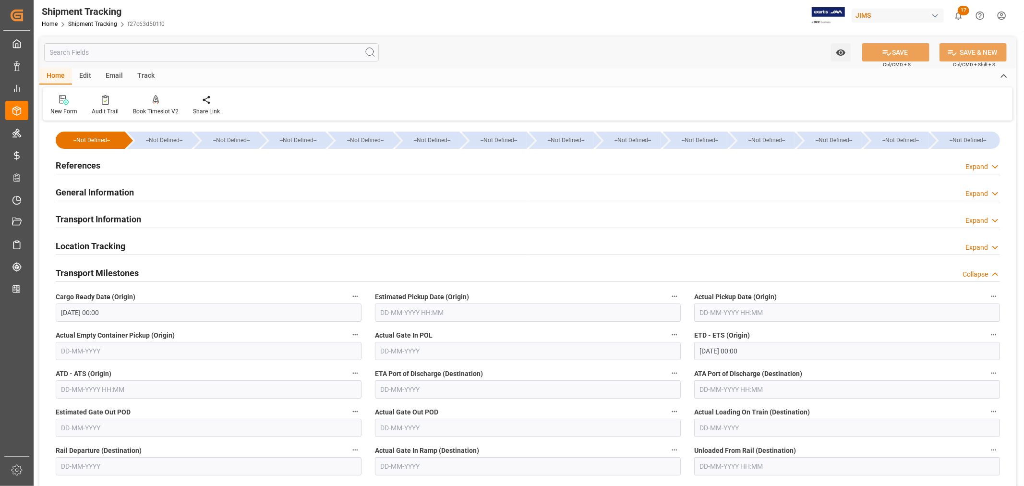
click at [77, 50] on input "text" at bounding box center [211, 52] width 335 height 18
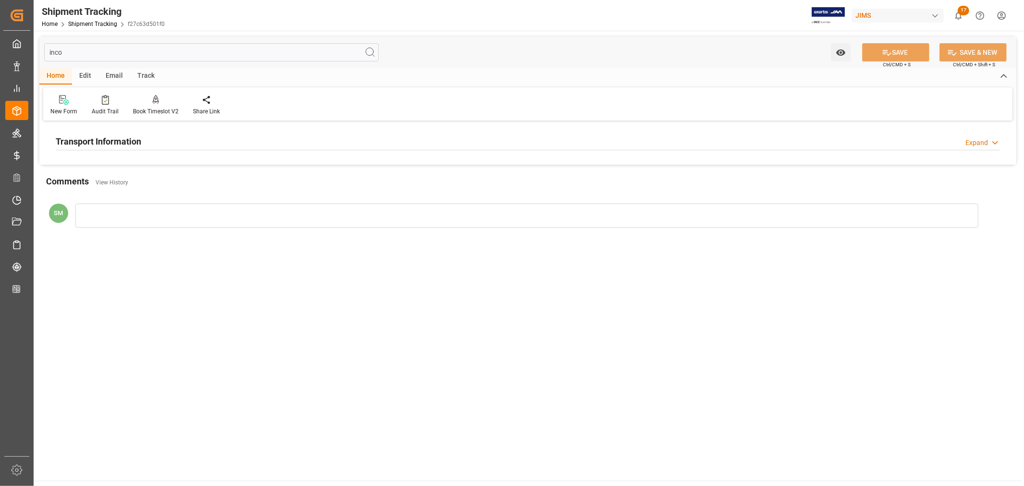
type input "inco"
click at [172, 144] on div "Transport Information Expand" at bounding box center [528, 141] width 944 height 18
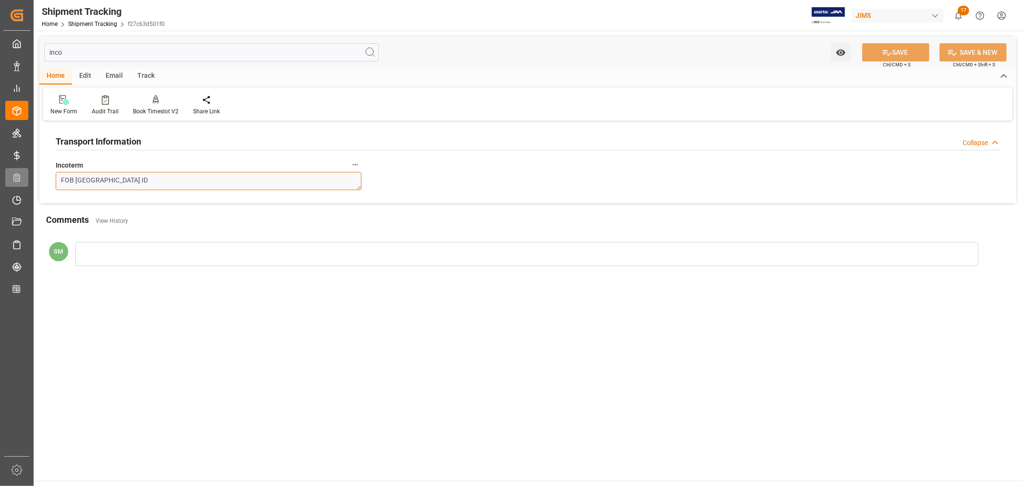
drag, startPoint x: 127, startPoint y: 178, endPoint x: 12, endPoint y: 174, distance: 114.8
click at [12, 174] on div "Created by potrace 1.15, written by Peter Selinger 2001-2017 Created by potrace…" at bounding box center [512, 243] width 1024 height 486
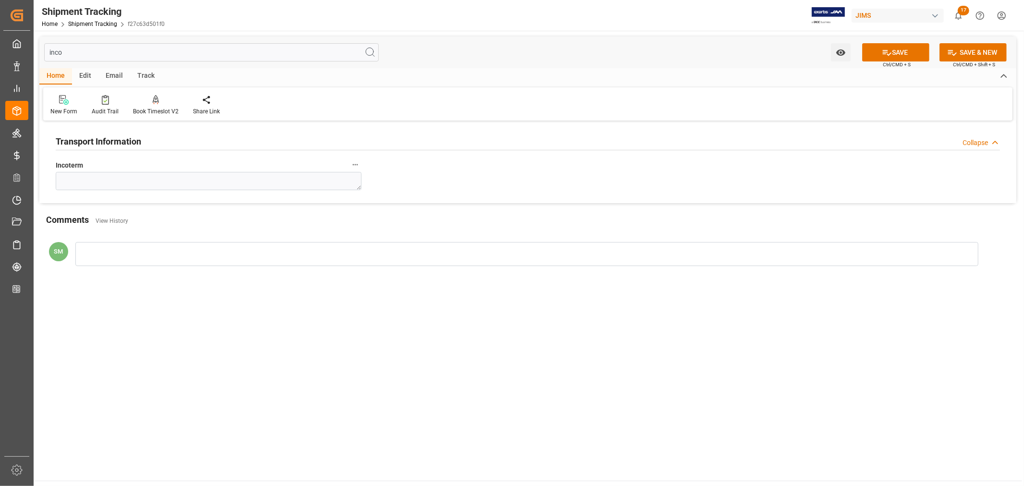
click at [56, 55] on input "inco" at bounding box center [211, 52] width 335 height 18
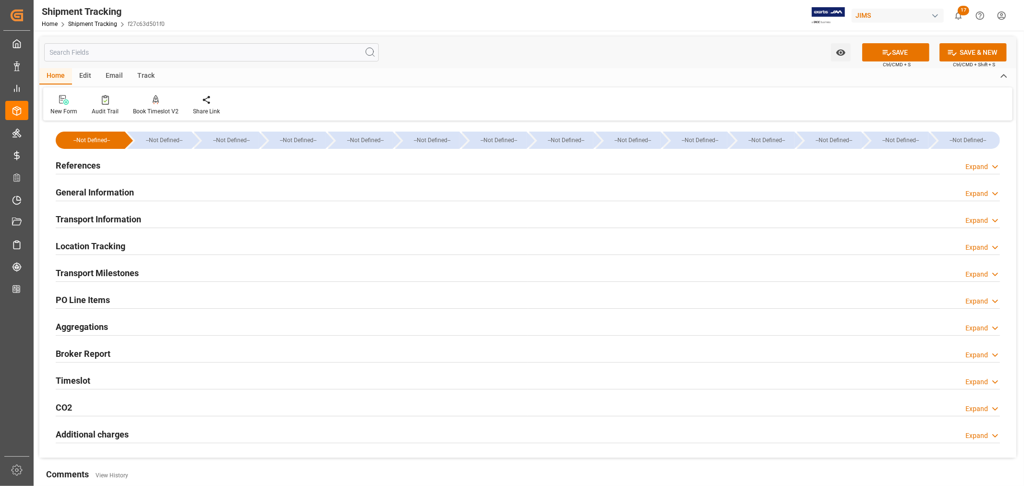
click at [97, 196] on h2 "General Information" at bounding box center [95, 192] width 78 height 13
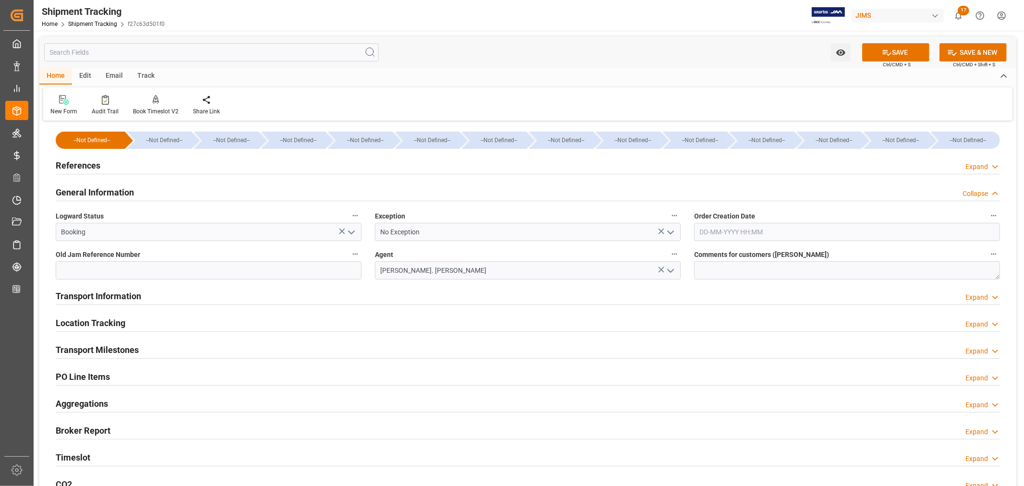
click at [86, 164] on h2 "References" at bounding box center [78, 165] width 45 height 13
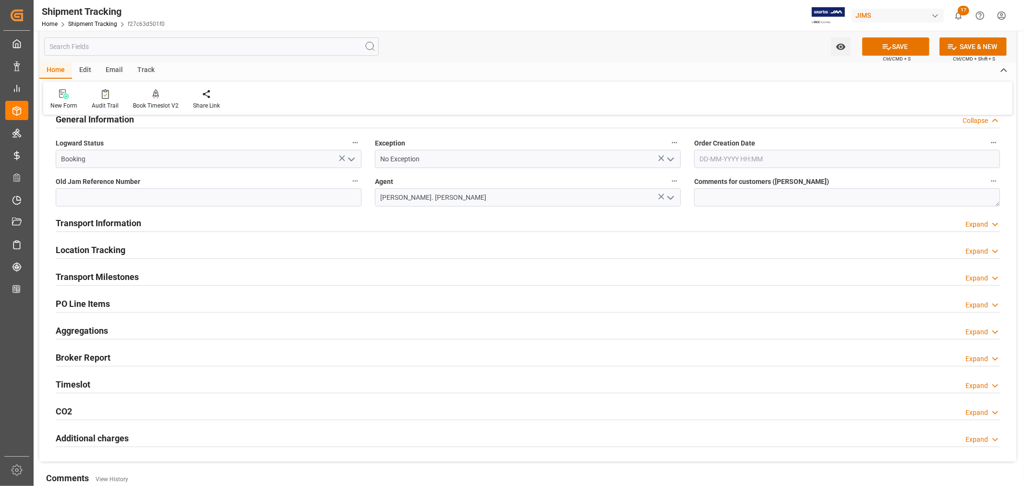
scroll to position [266, 0]
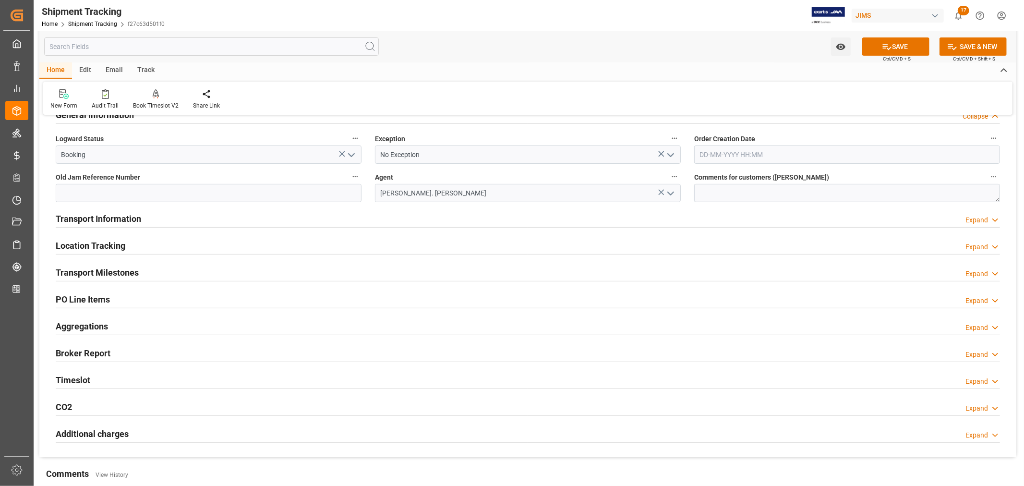
click at [95, 297] on h2 "PO Line Items" at bounding box center [83, 299] width 54 height 13
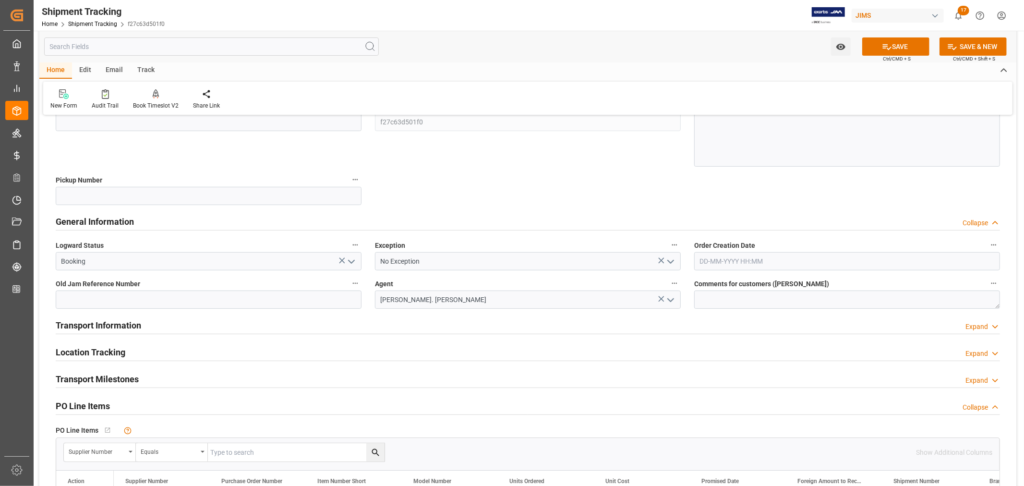
scroll to position [0, 0]
